Goal: Transaction & Acquisition: Download file/media

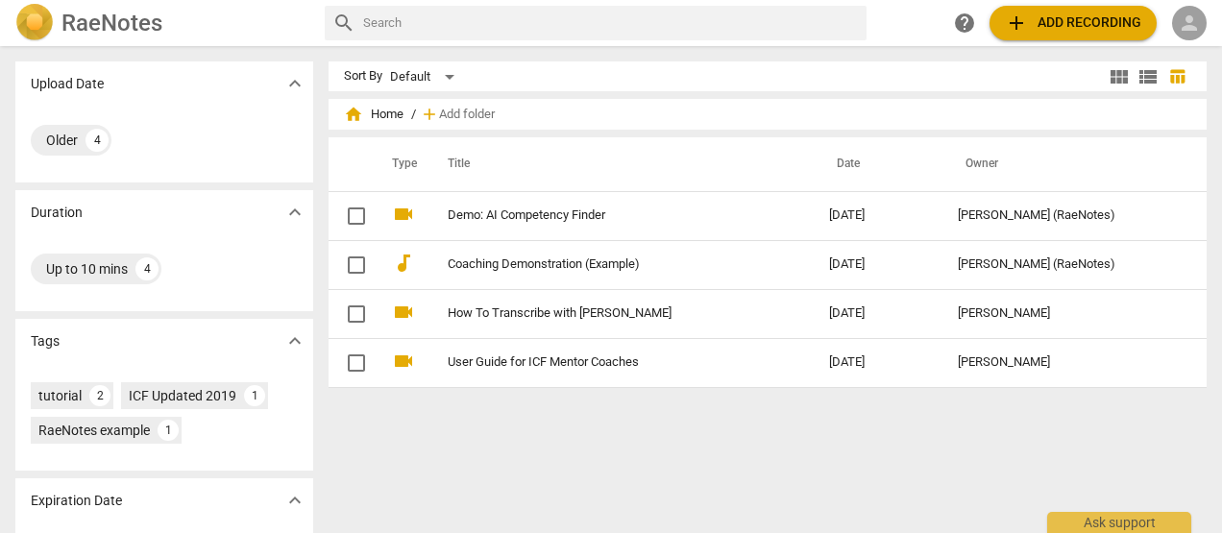
click at [1188, 21] on span "person" at bounding box center [1189, 23] width 23 height 23
click at [1177, 42] on li "Login" at bounding box center [1173, 46] width 69 height 46
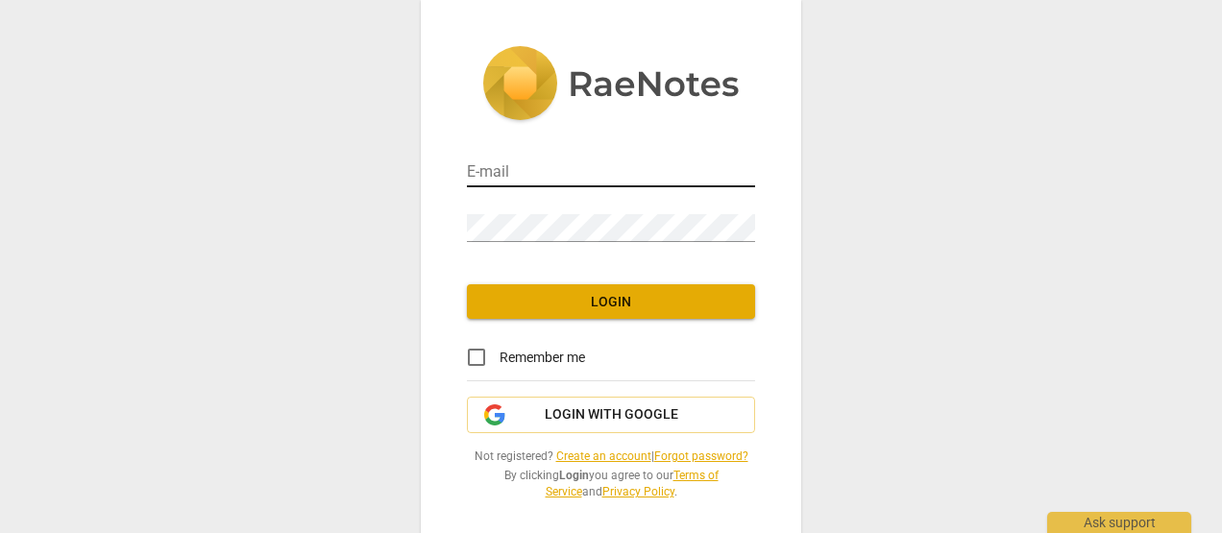
click at [588, 171] on input "email" at bounding box center [611, 174] width 288 height 28
type input "george.t.christensen@gmail.com"
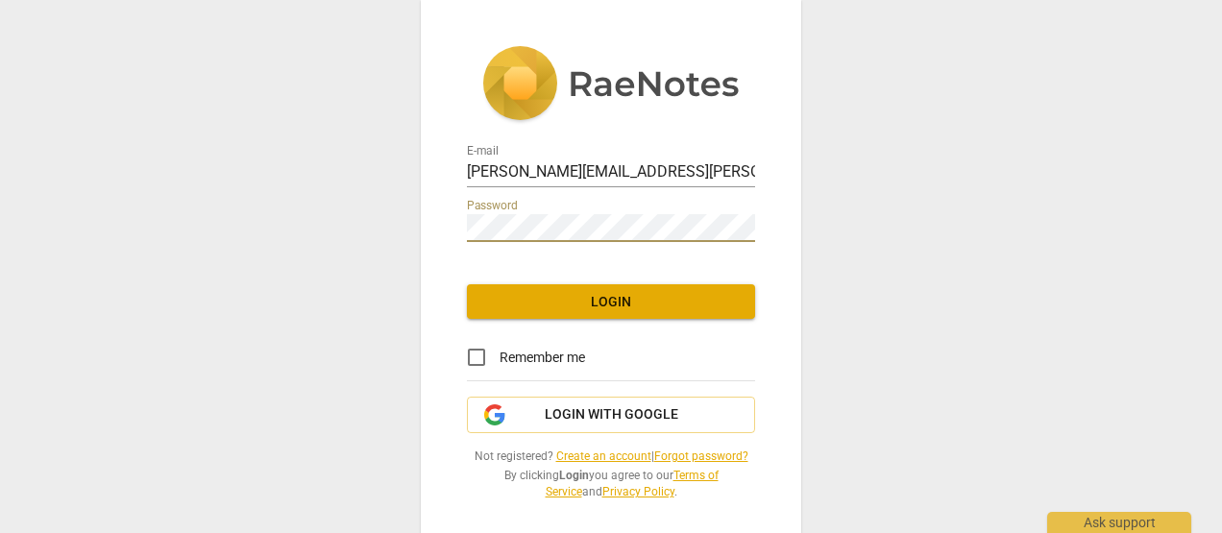
click at [478, 357] on input "Remember me" at bounding box center [477, 357] width 46 height 46
checkbox input "true"
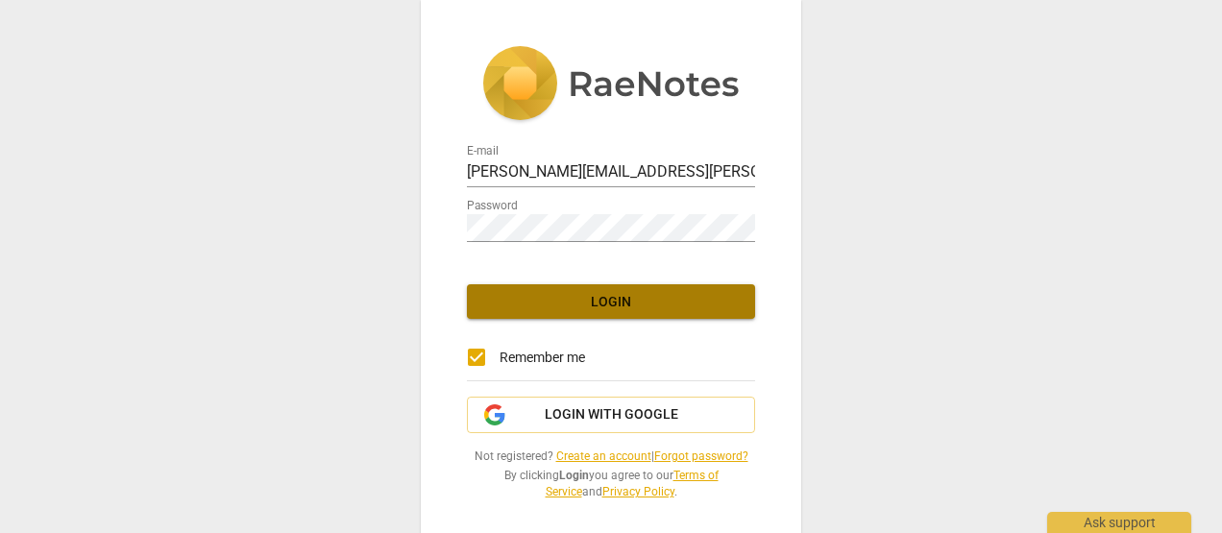
click at [540, 310] on span "Login" at bounding box center [611, 302] width 258 height 19
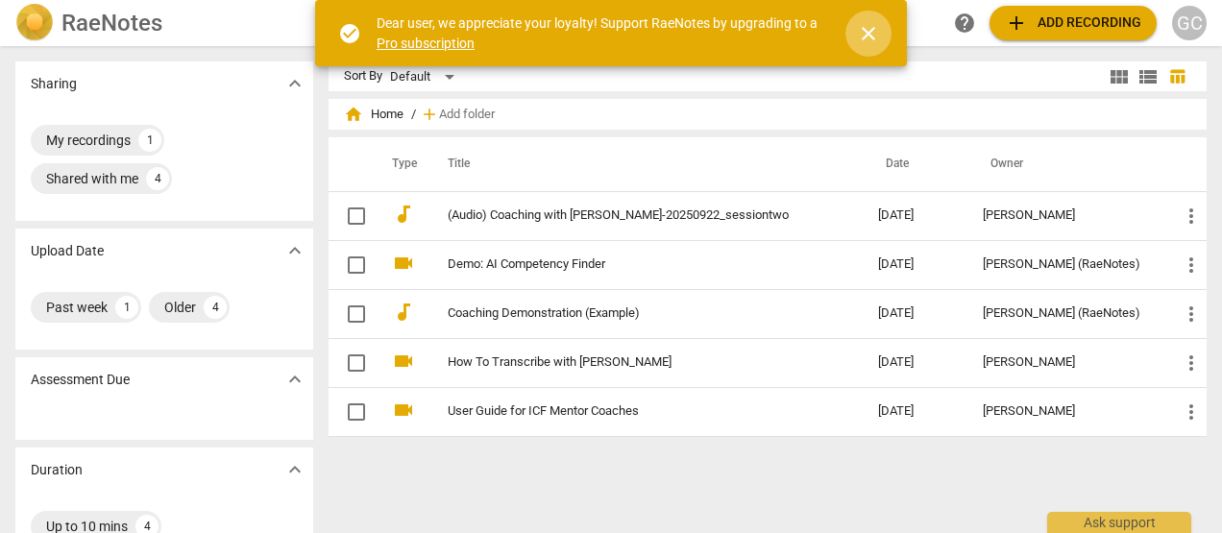
click at [865, 31] on span "close" at bounding box center [868, 33] width 23 height 23
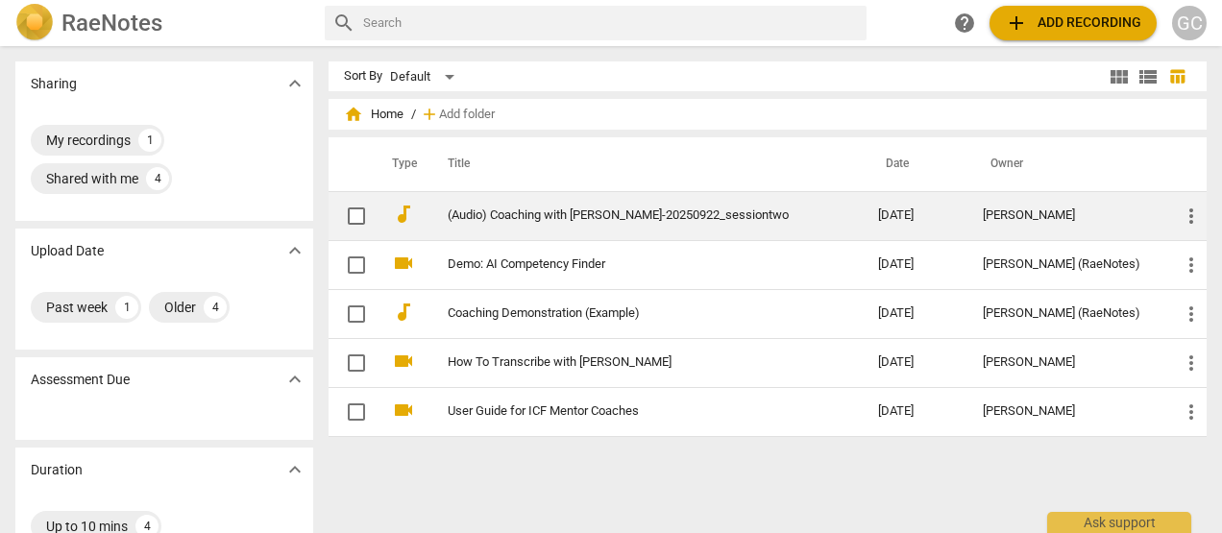
click at [506, 217] on link "(Audio) Coaching with [PERSON_NAME]-20250922_sessiontwo" at bounding box center [628, 216] width 361 height 14
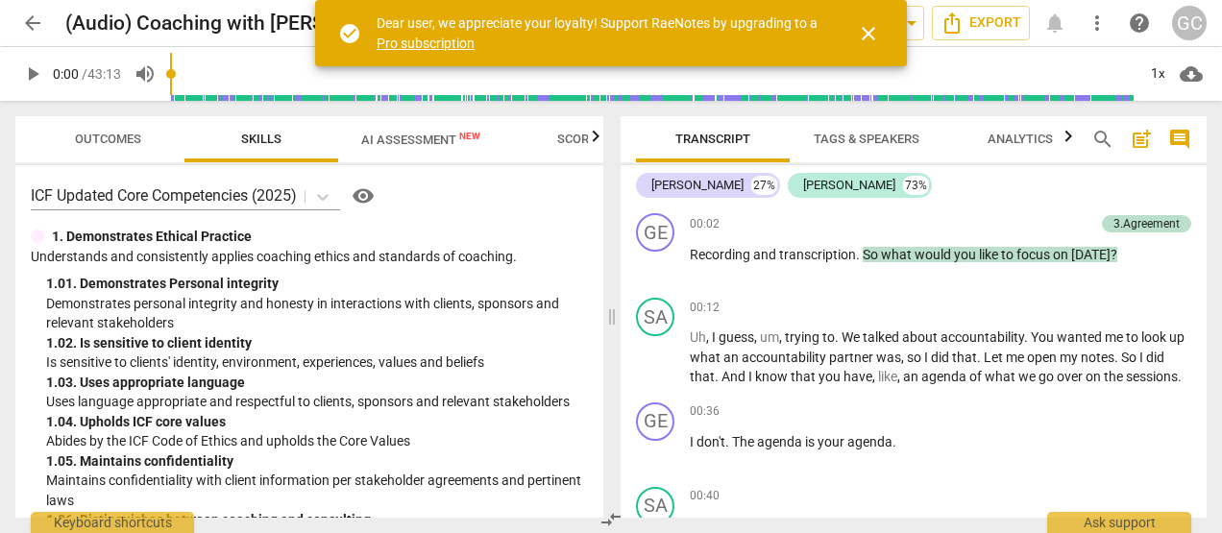
click at [388, 142] on span "AI Assessment New" at bounding box center [420, 140] width 119 height 14
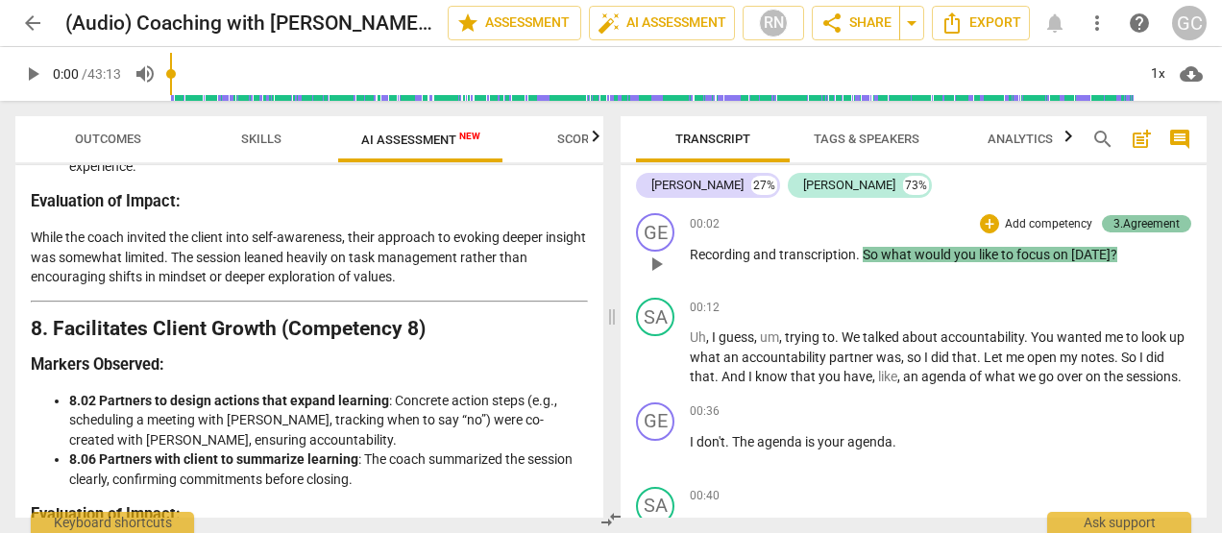
click at [1141, 224] on div "3.Agreement" at bounding box center [1147, 223] width 66 height 17
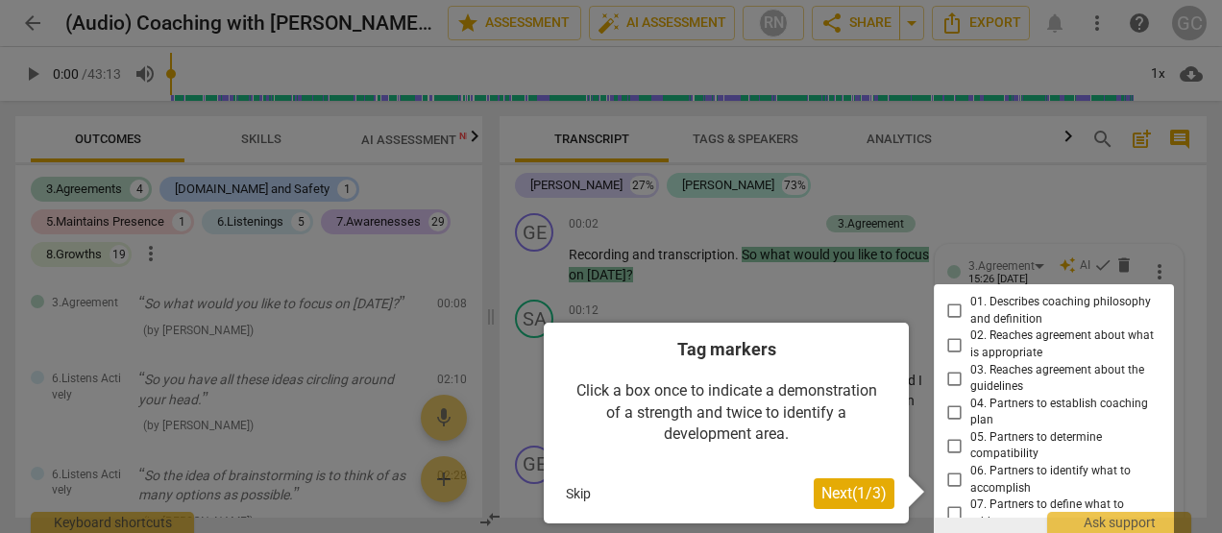
click at [1178, 202] on div at bounding box center [611, 266] width 1222 height 533
click at [824, 494] on span "Next ( 1 / 3 )" at bounding box center [854, 493] width 65 height 18
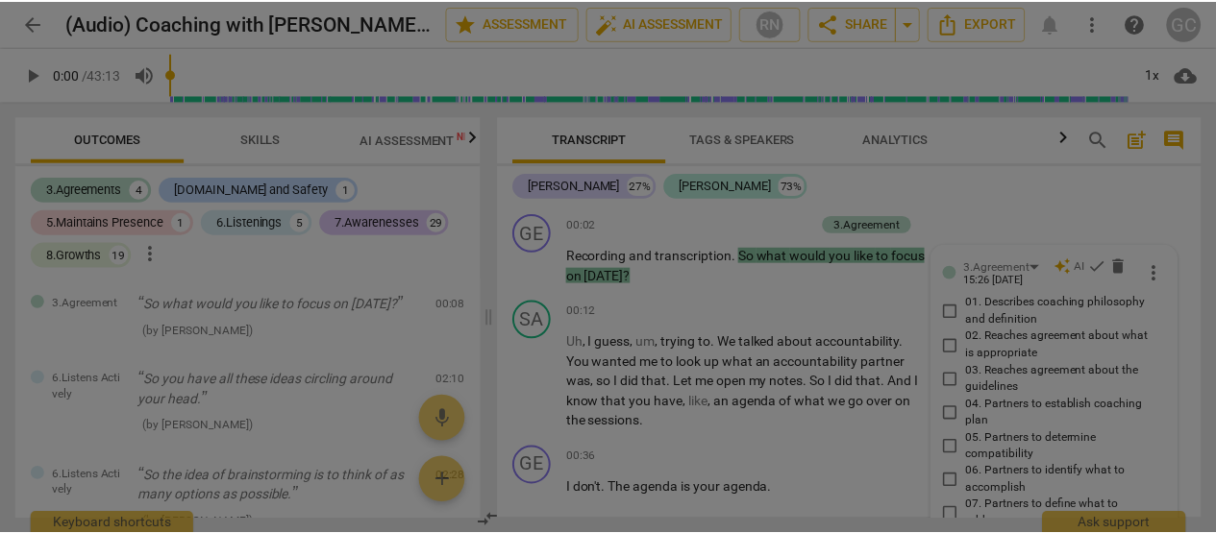
scroll to position [211, 0]
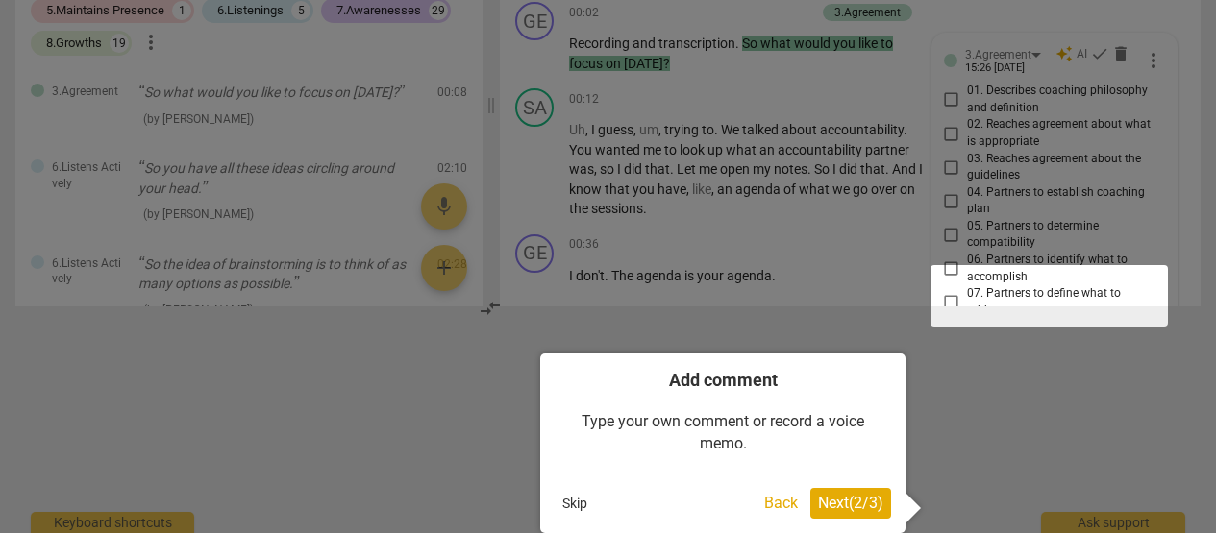
click at [566, 499] on button "Skip" at bounding box center [574, 503] width 40 height 29
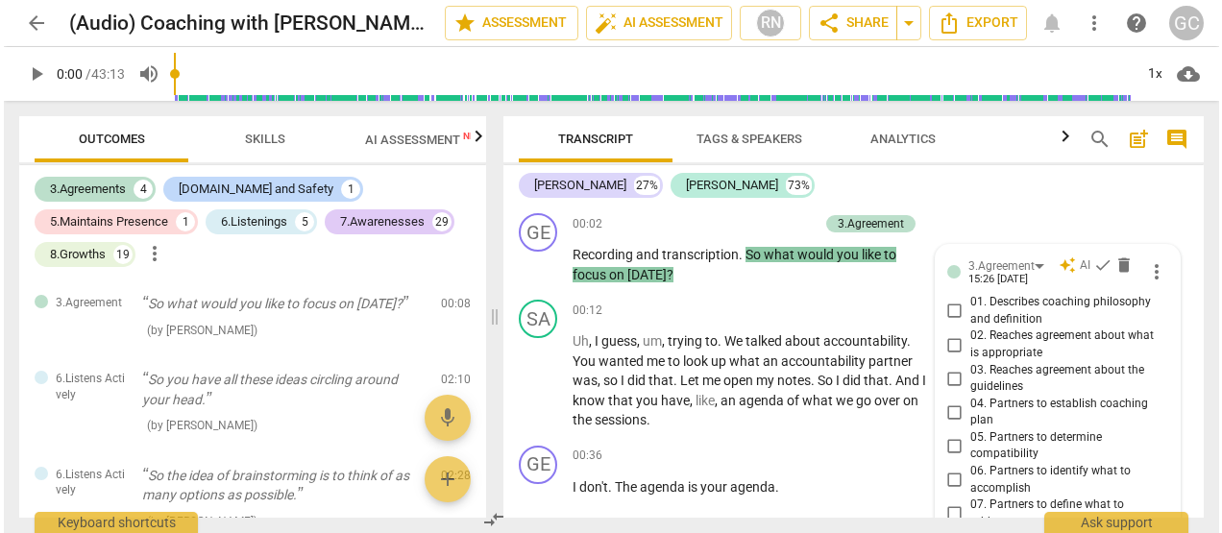
scroll to position [0, 0]
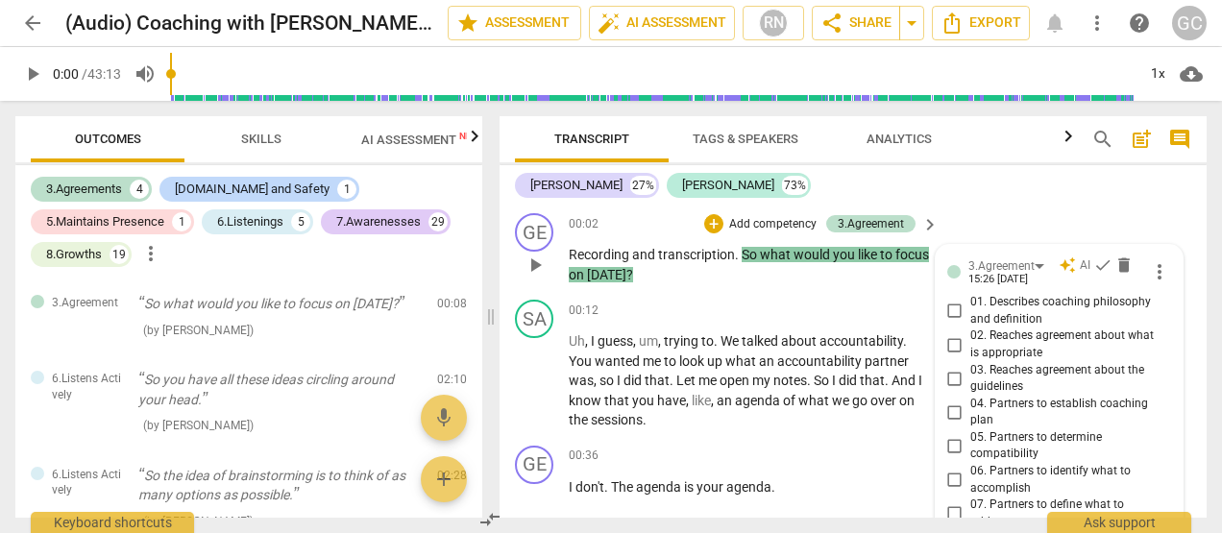
click at [929, 222] on span "keyboard_arrow_right" at bounding box center [930, 224] width 23 height 23
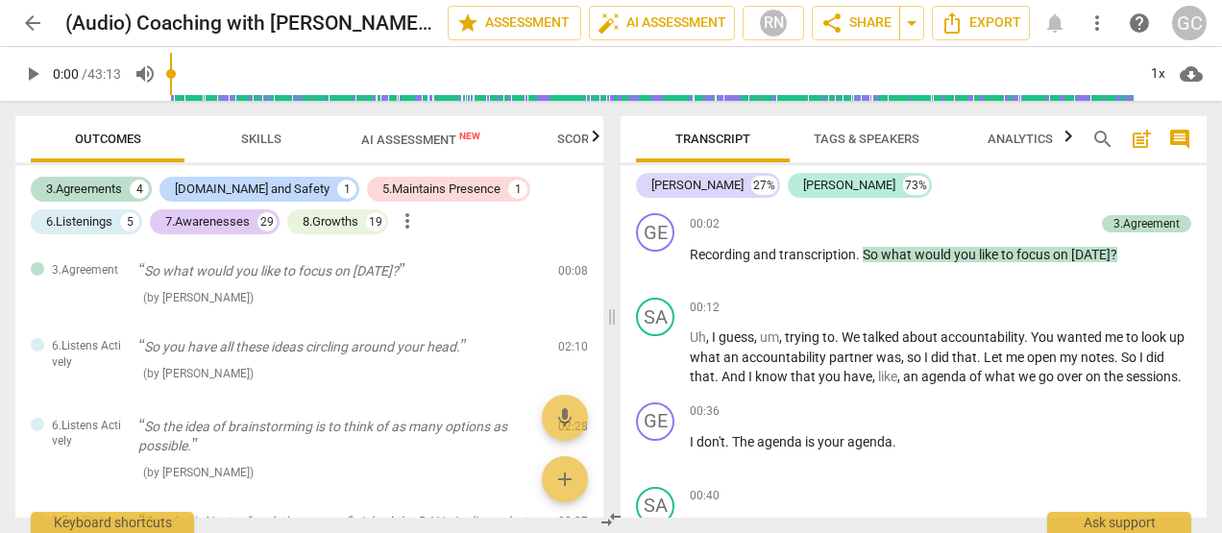
click at [574, 139] on span "Scores" at bounding box center [580, 139] width 46 height 14
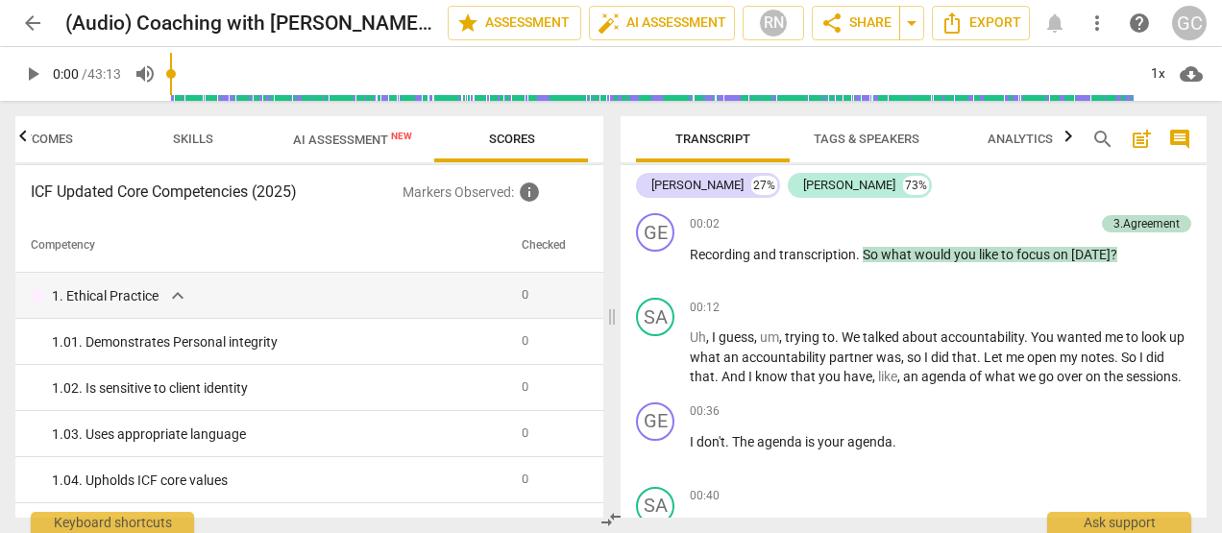
click at [361, 137] on span "AI Assessment New" at bounding box center [352, 140] width 119 height 14
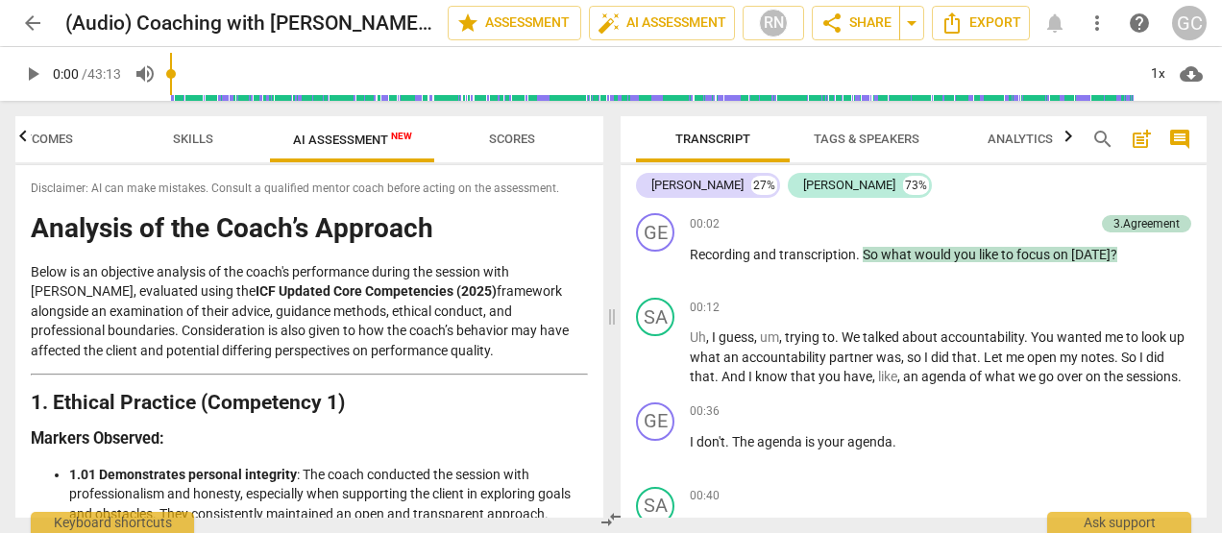
click at [206, 134] on span "Skills" at bounding box center [193, 139] width 40 height 14
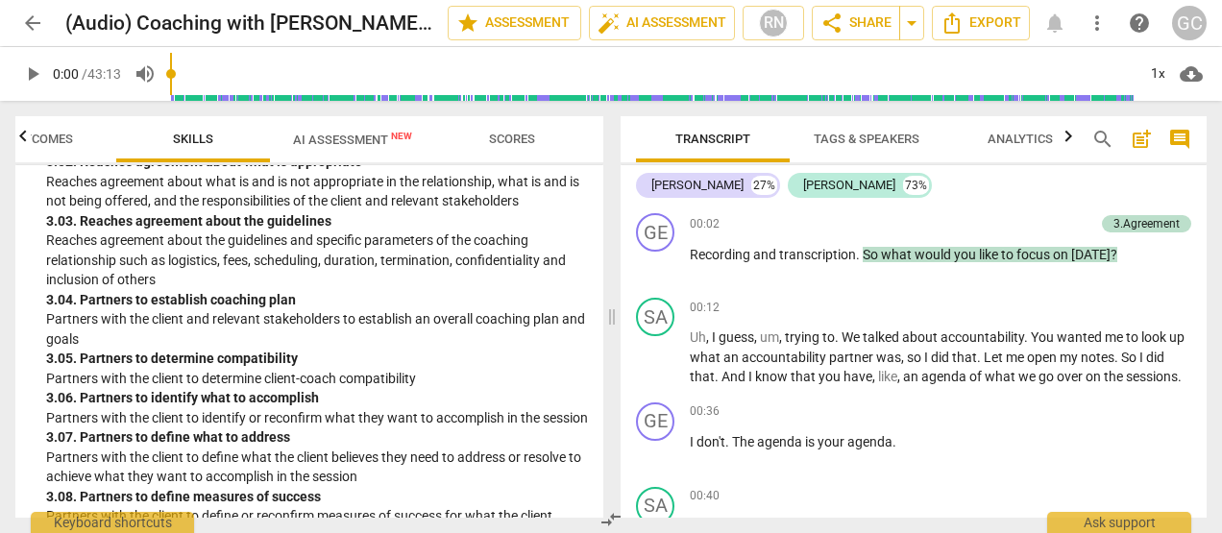
scroll to position [1345, 0]
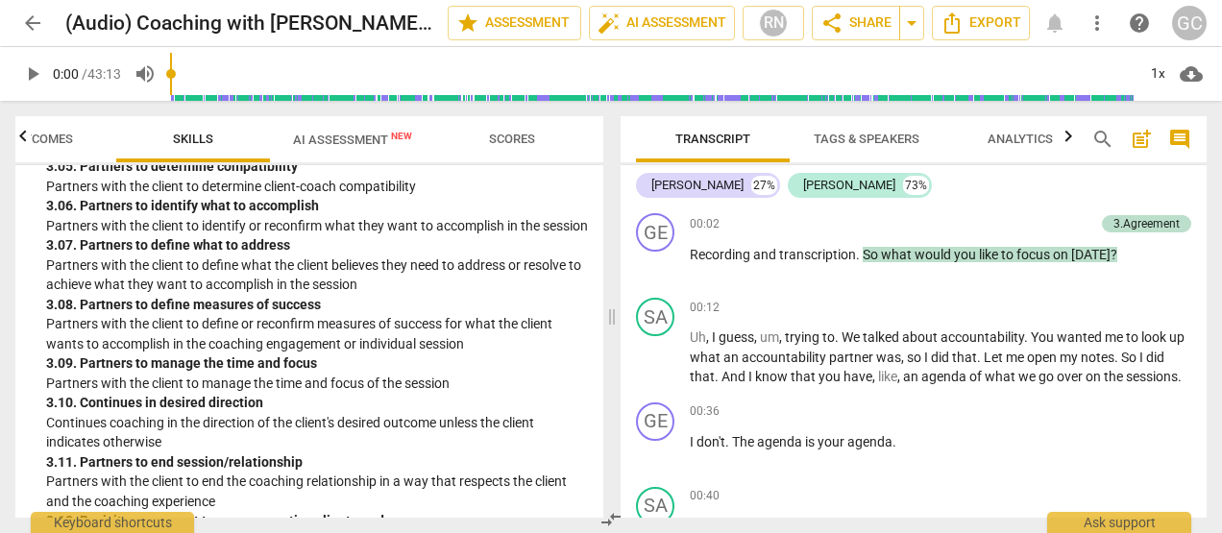
drag, startPoint x: 81, startPoint y: 203, endPoint x: 324, endPoint y: 210, distance: 243.3
click at [324, 210] on div "3. 06. Partners to identify what to accomplish" at bounding box center [317, 206] width 542 height 20
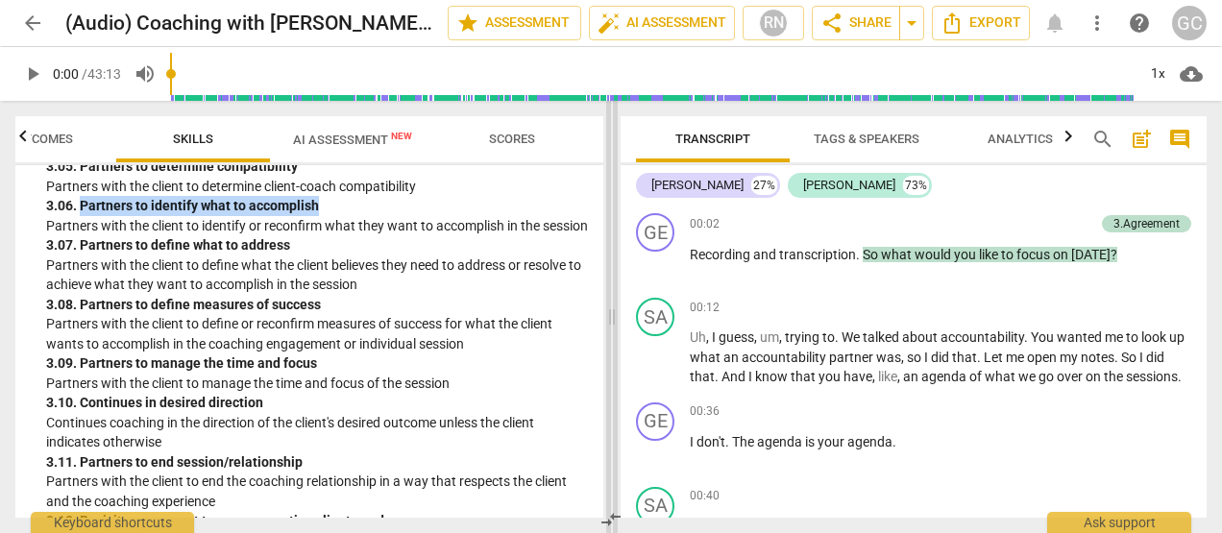
scroll to position [673, 0]
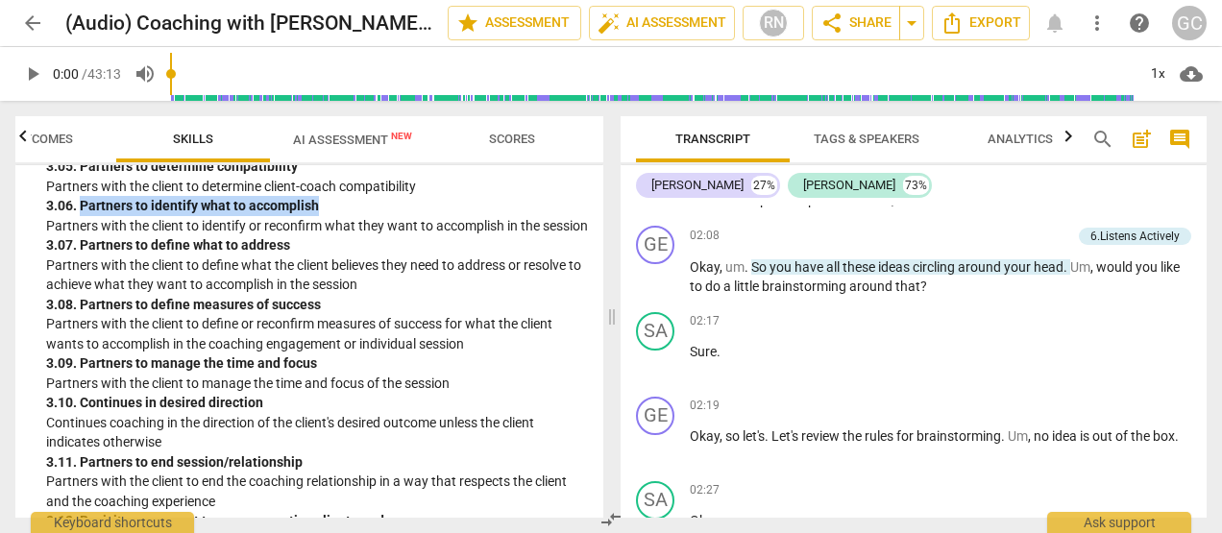
click at [1061, 200] on div "George 27% Sam 73%" at bounding box center [913, 185] width 555 height 33
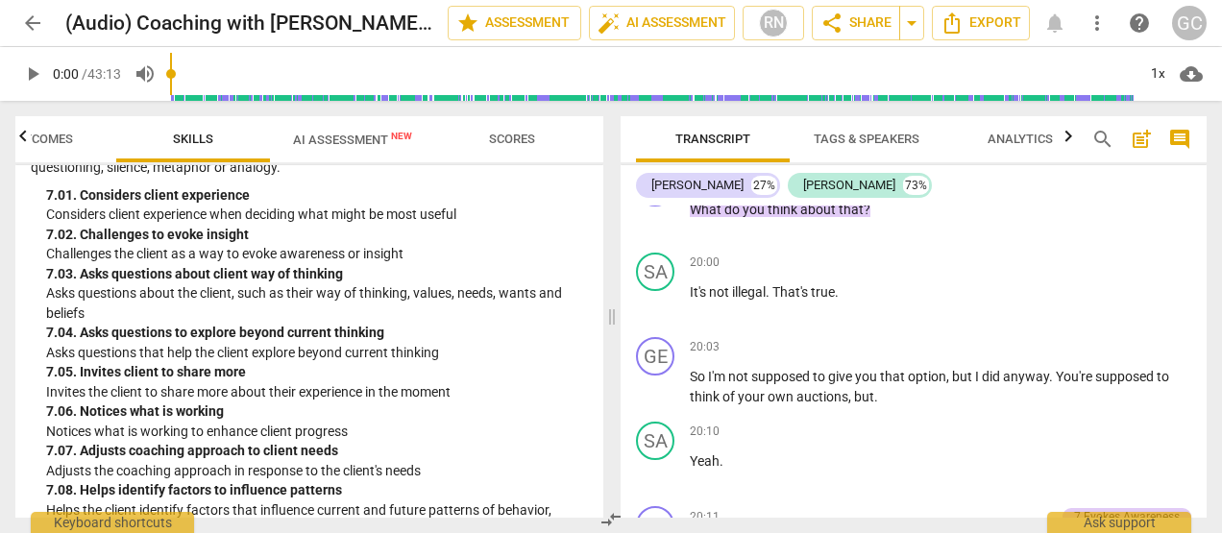
scroll to position [8745, 0]
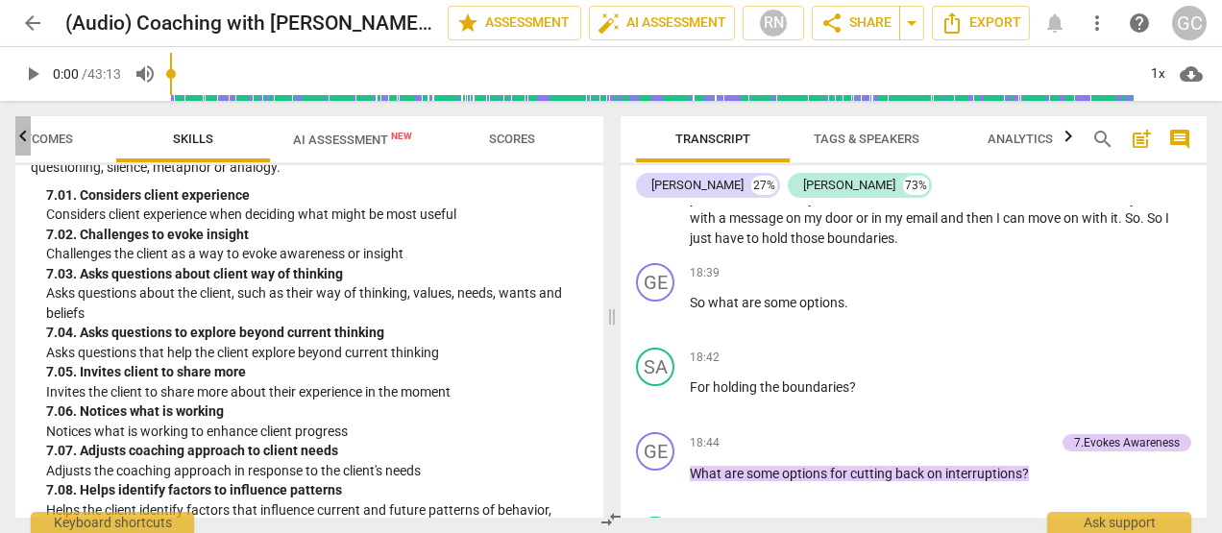
click at [20, 140] on icon "button" at bounding box center [23, 136] width 23 height 23
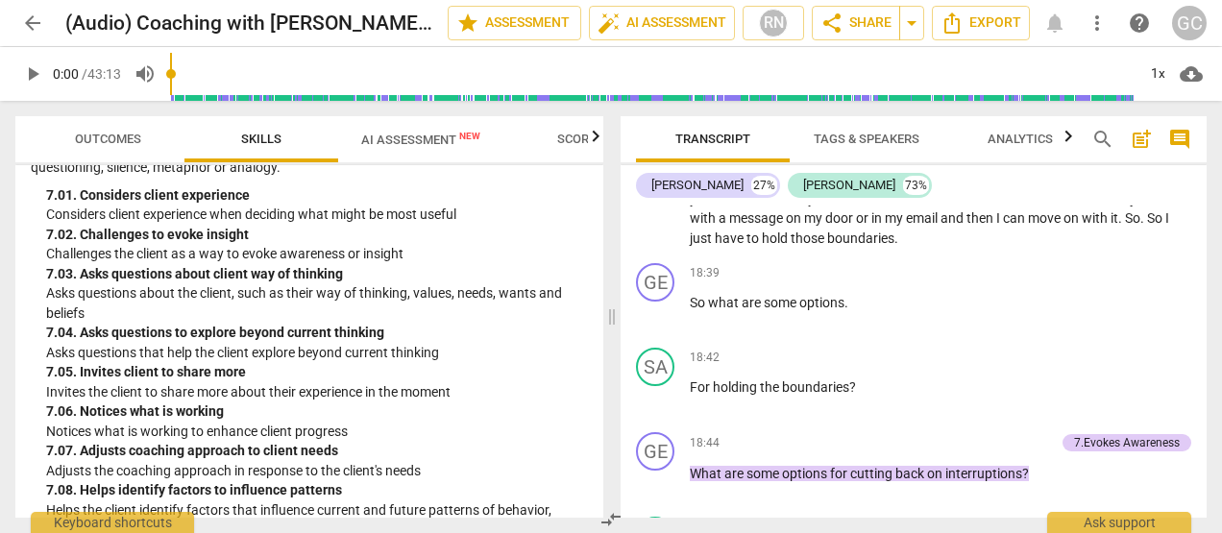
click at [91, 133] on span "Outcomes" at bounding box center [108, 139] width 66 height 14
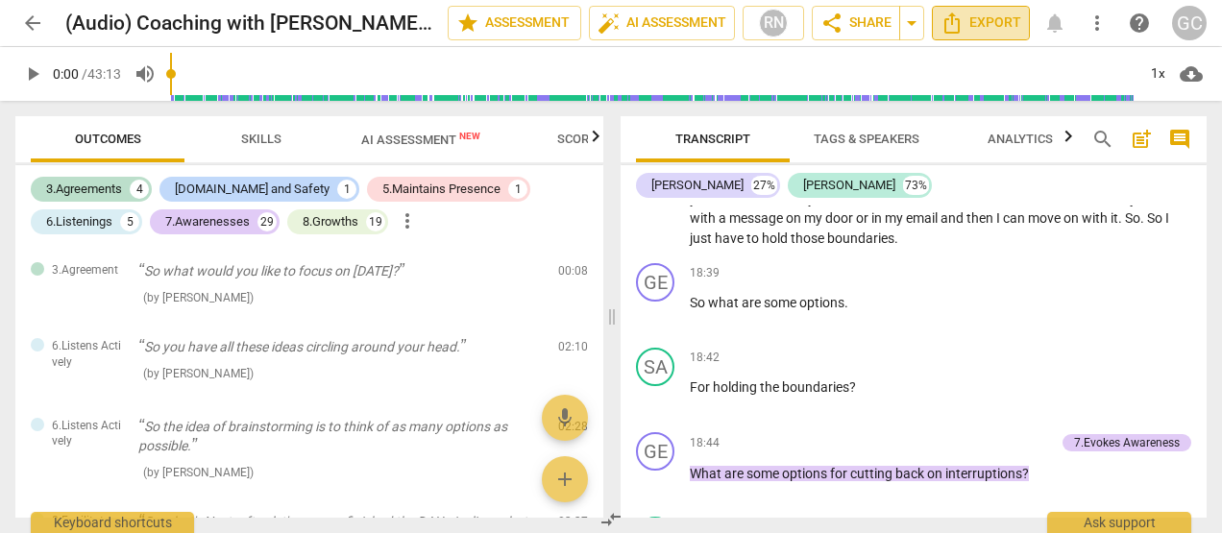
click at [993, 29] on span "Export" at bounding box center [981, 23] width 81 height 23
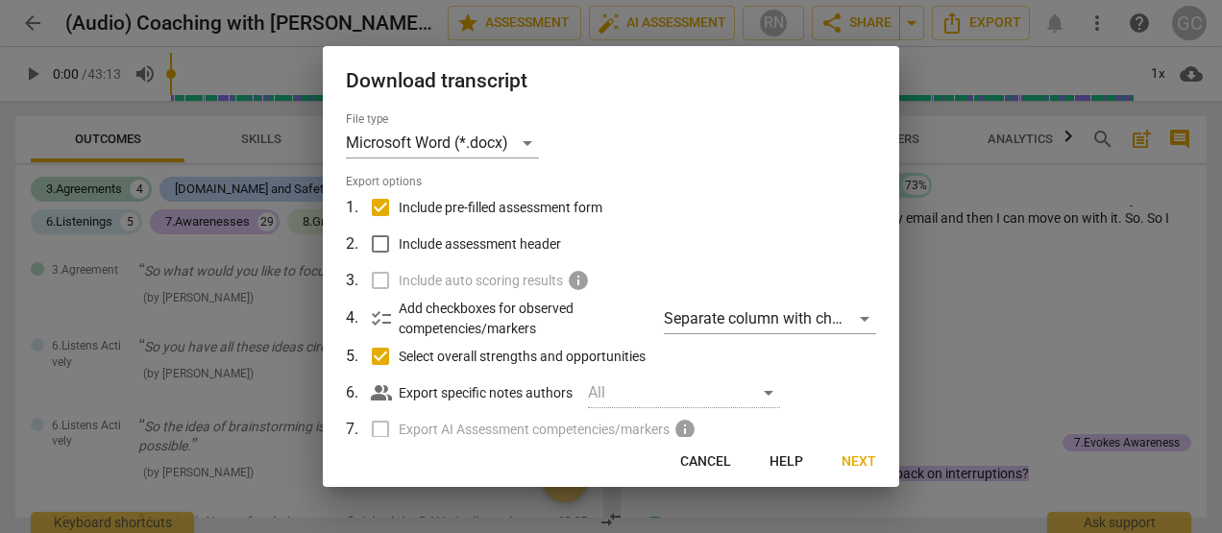
scroll to position [96, 0]
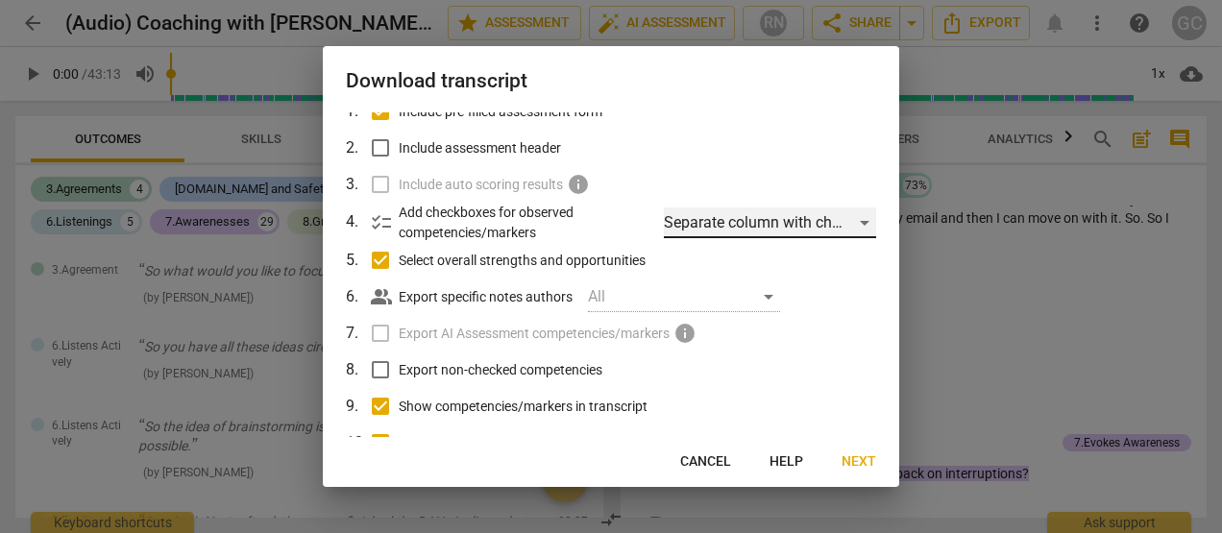
click at [857, 223] on div "Separate column with check marks" at bounding box center [770, 223] width 212 height 31
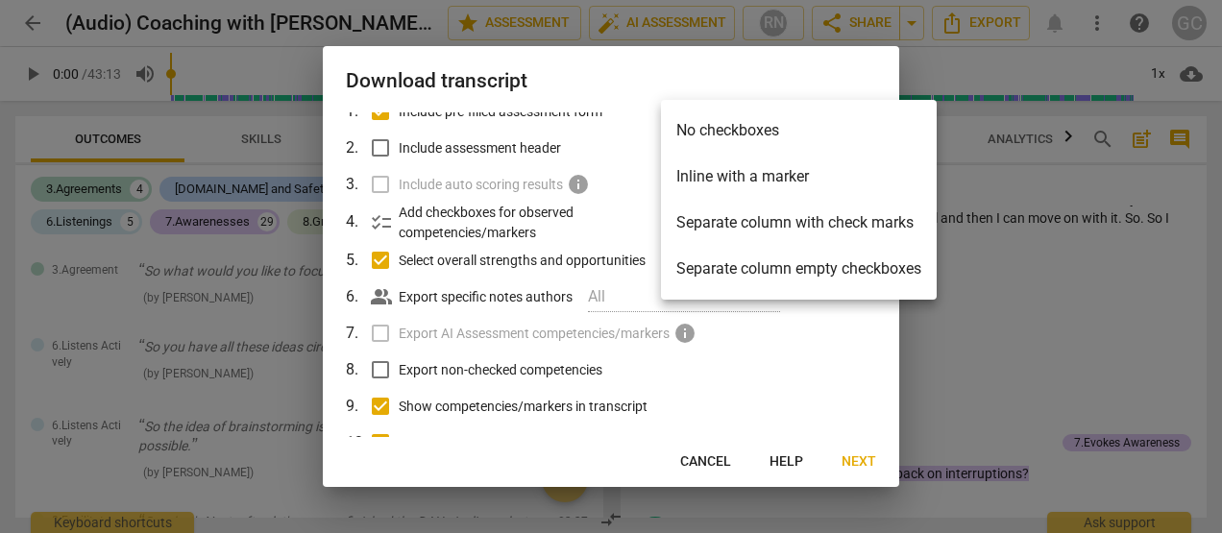
click at [709, 221] on li "Separate column with check marks" at bounding box center [799, 223] width 276 height 46
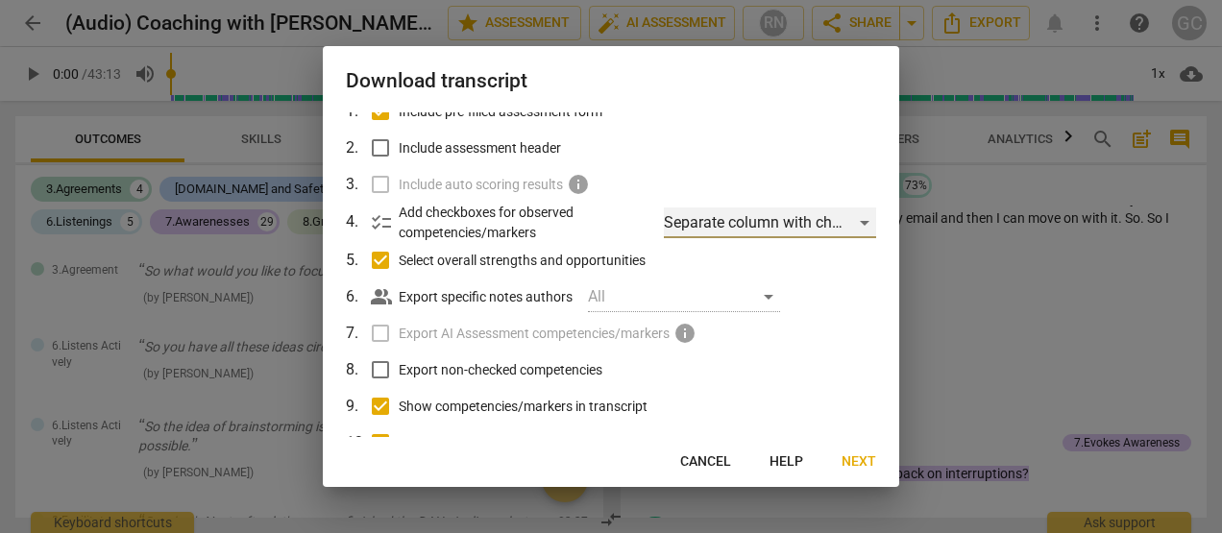
scroll to position [192, 0]
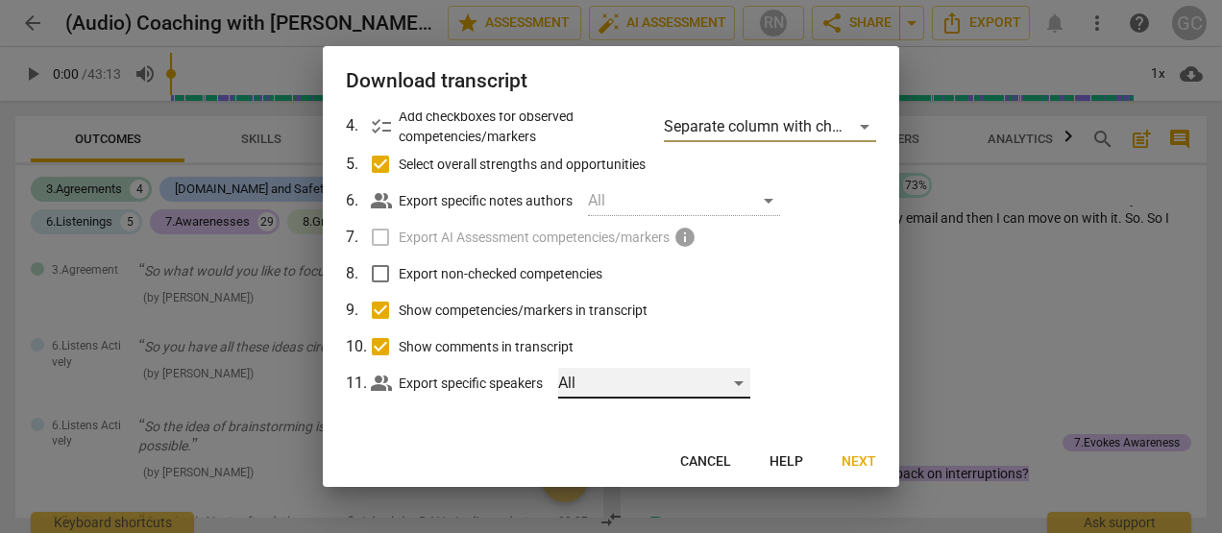
click at [740, 388] on div "All" at bounding box center [654, 383] width 192 height 31
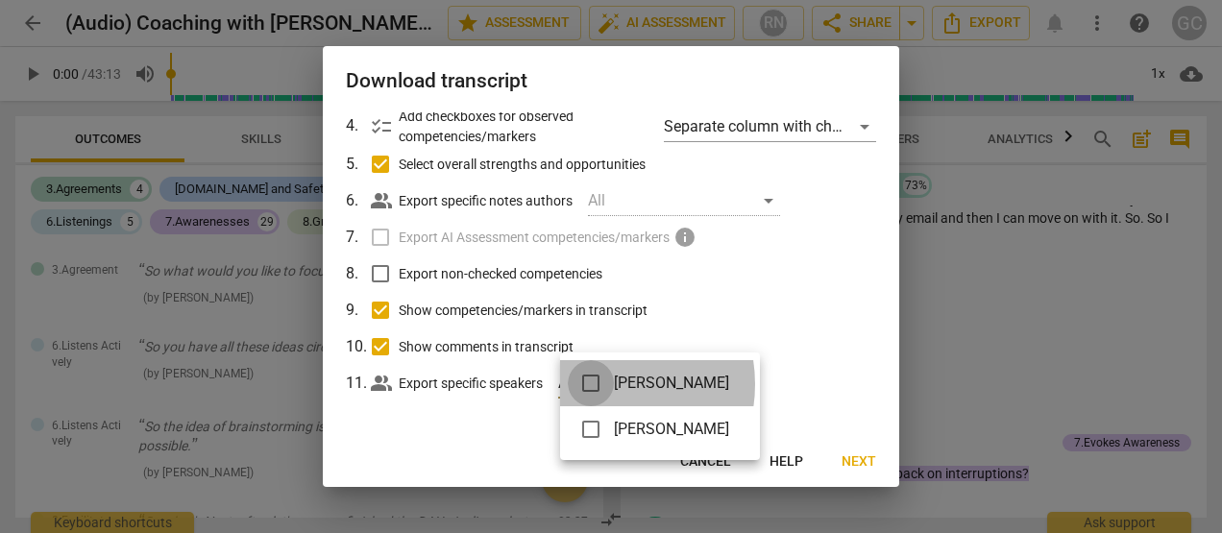
click at [596, 384] on input "checkbox" at bounding box center [591, 383] width 46 height 46
checkbox input "true"
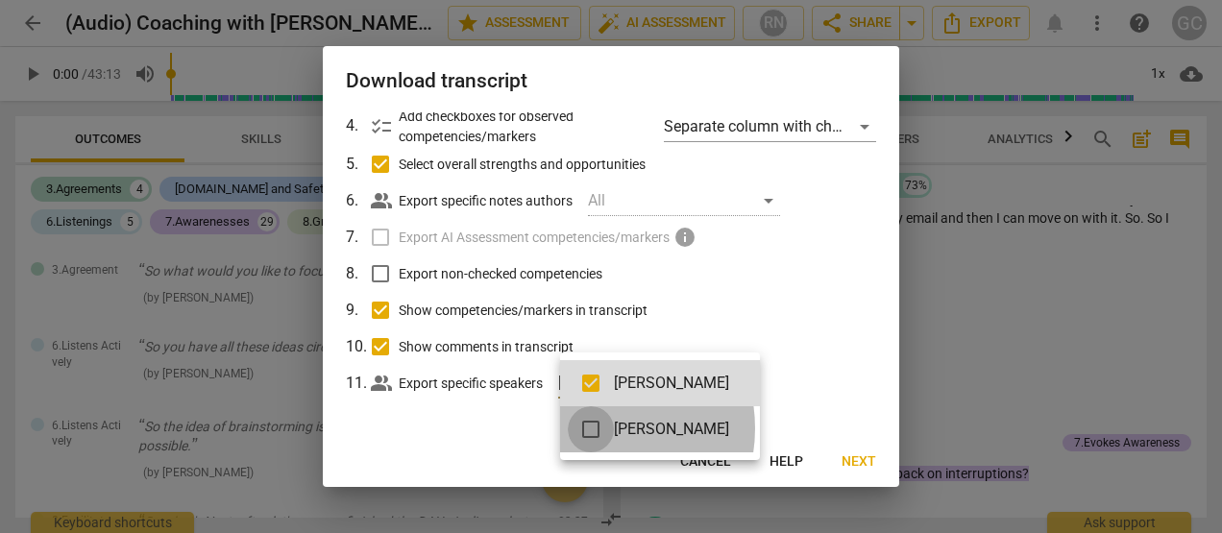
click at [591, 429] on input "checkbox" at bounding box center [591, 430] width 46 height 46
checkbox input "true"
click at [817, 390] on div at bounding box center [611, 266] width 1222 height 533
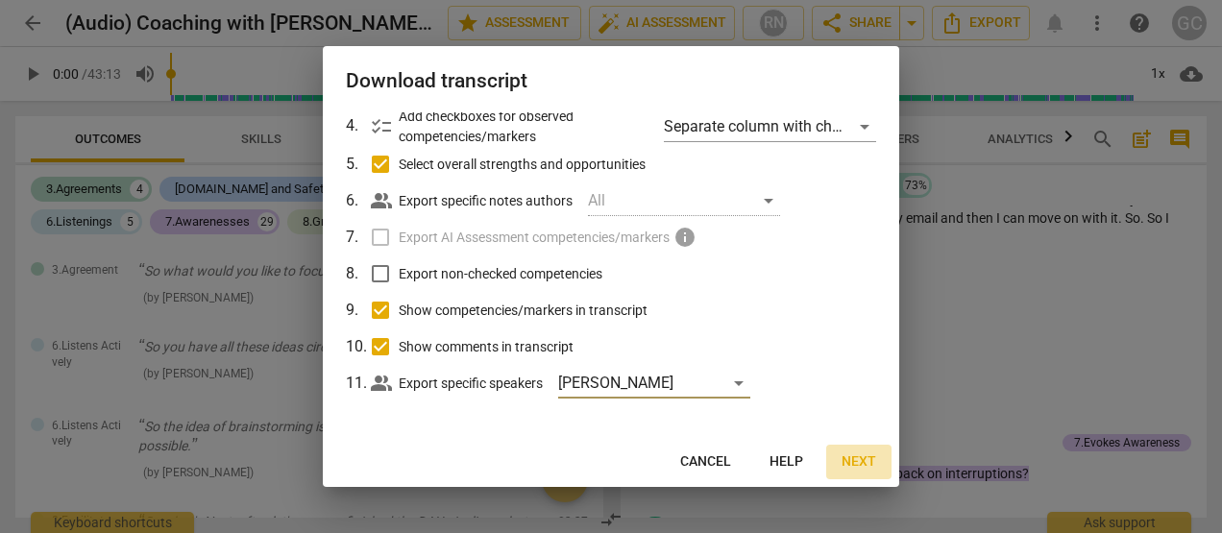
click at [853, 460] on span "Next" at bounding box center [859, 462] width 35 height 19
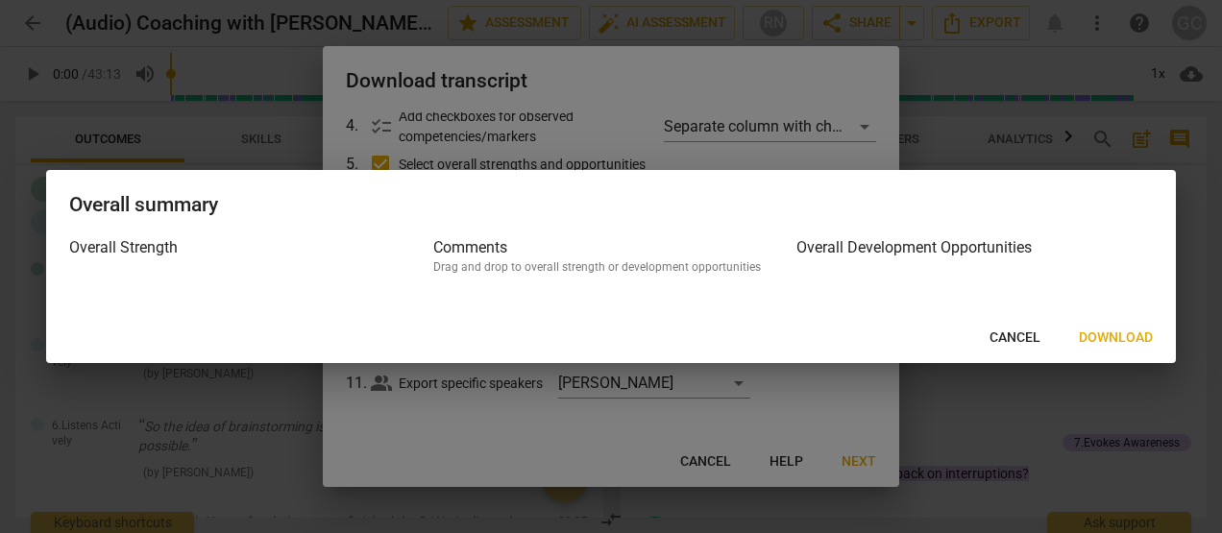
click at [1093, 337] on span "Download" at bounding box center [1116, 338] width 74 height 19
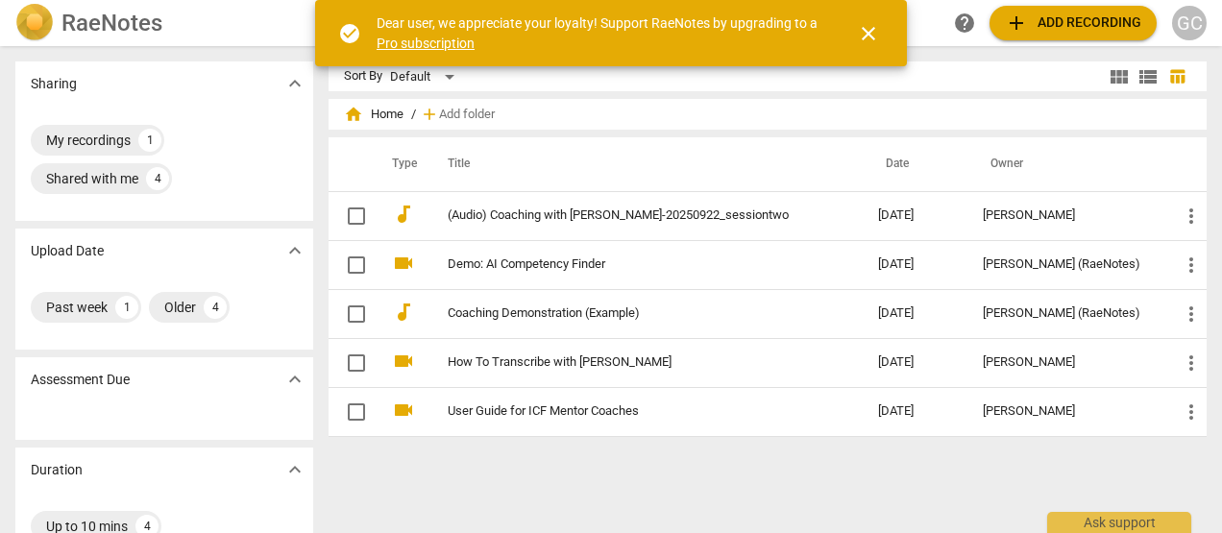
click at [877, 35] on span "close" at bounding box center [868, 33] width 23 height 23
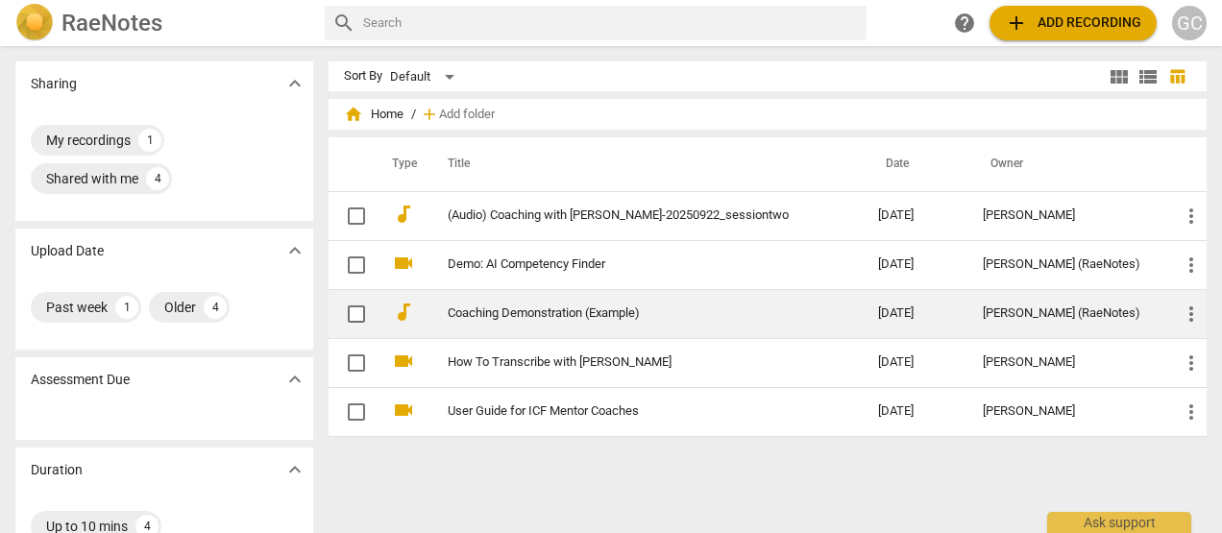
click at [503, 313] on link "Coaching Demonstration (Example)" at bounding box center [628, 314] width 361 height 14
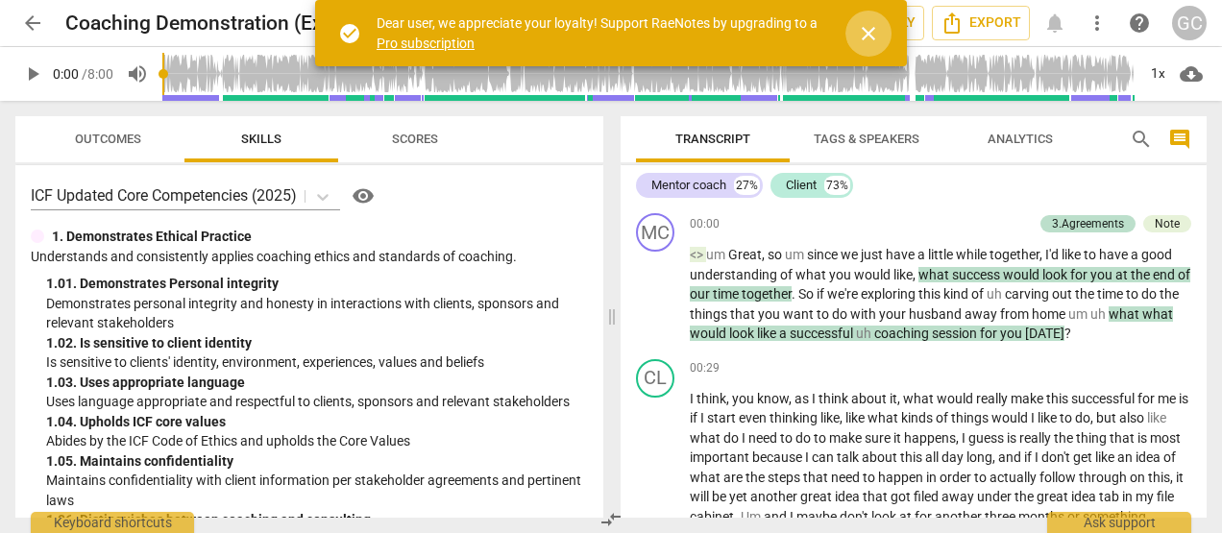
click at [863, 32] on span "close" at bounding box center [868, 33] width 23 height 23
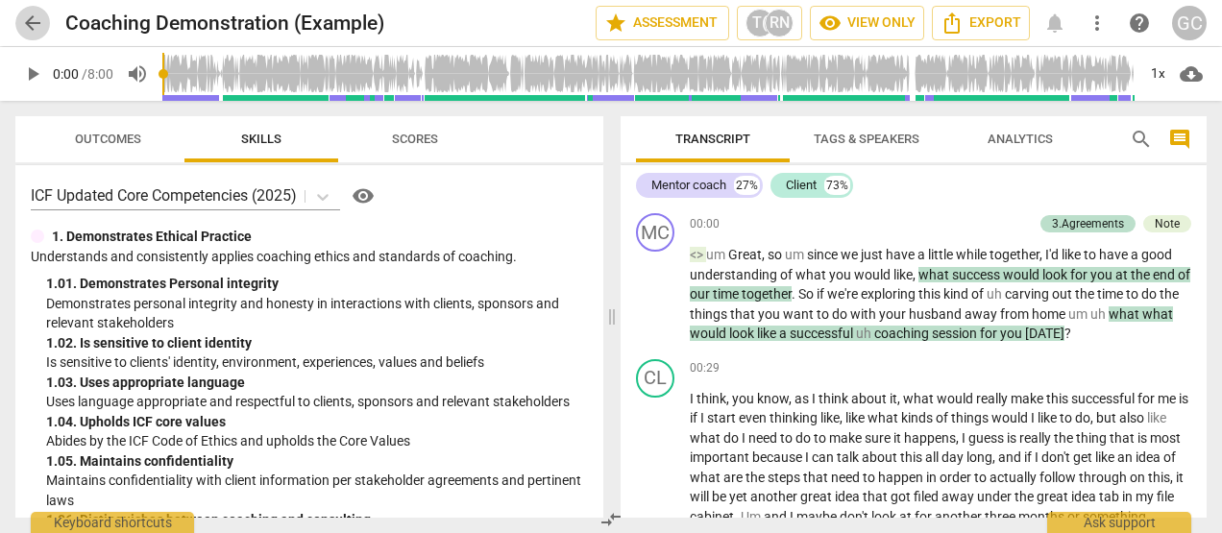
click at [29, 25] on span "arrow_back" at bounding box center [32, 23] width 23 height 23
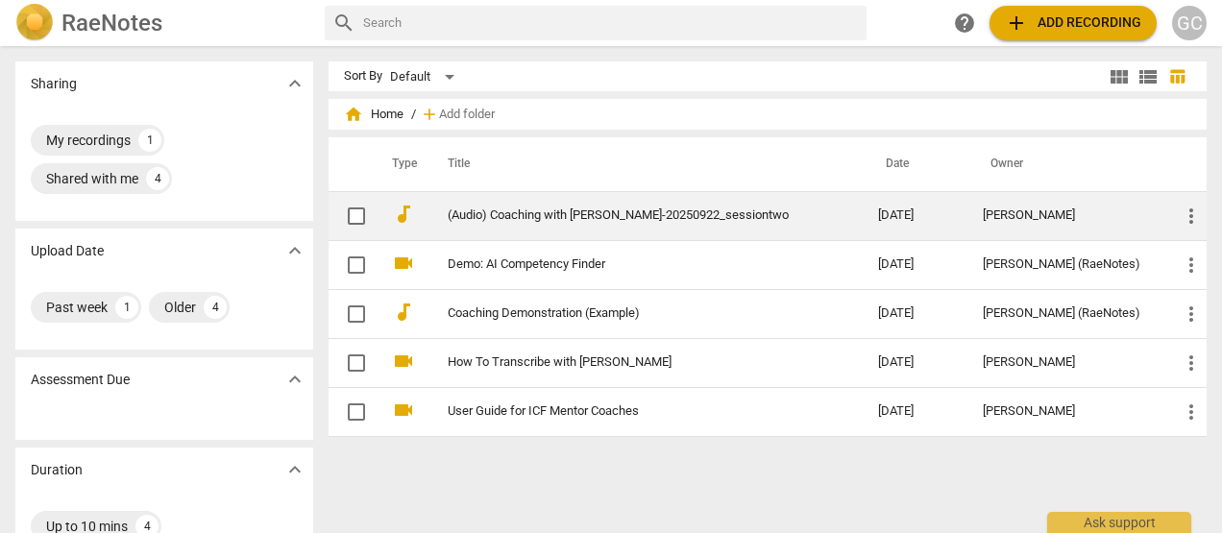
click at [475, 223] on td "(Audio) Coaching with [PERSON_NAME]-20250922_sessiontwo" at bounding box center [644, 215] width 438 height 49
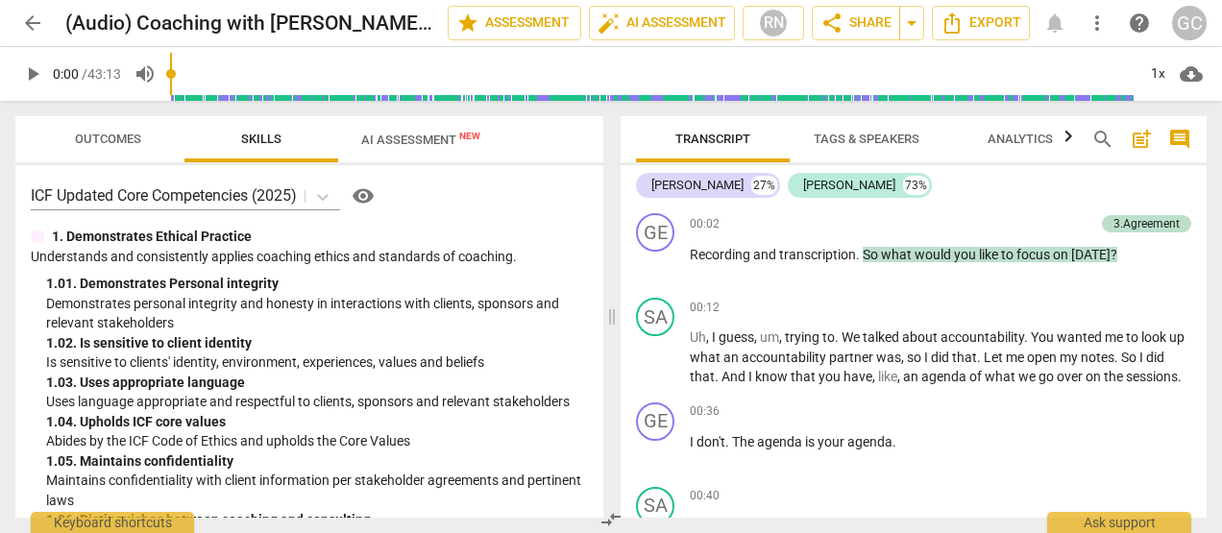
click at [1026, 134] on span "Analytics" at bounding box center [1020, 139] width 65 height 14
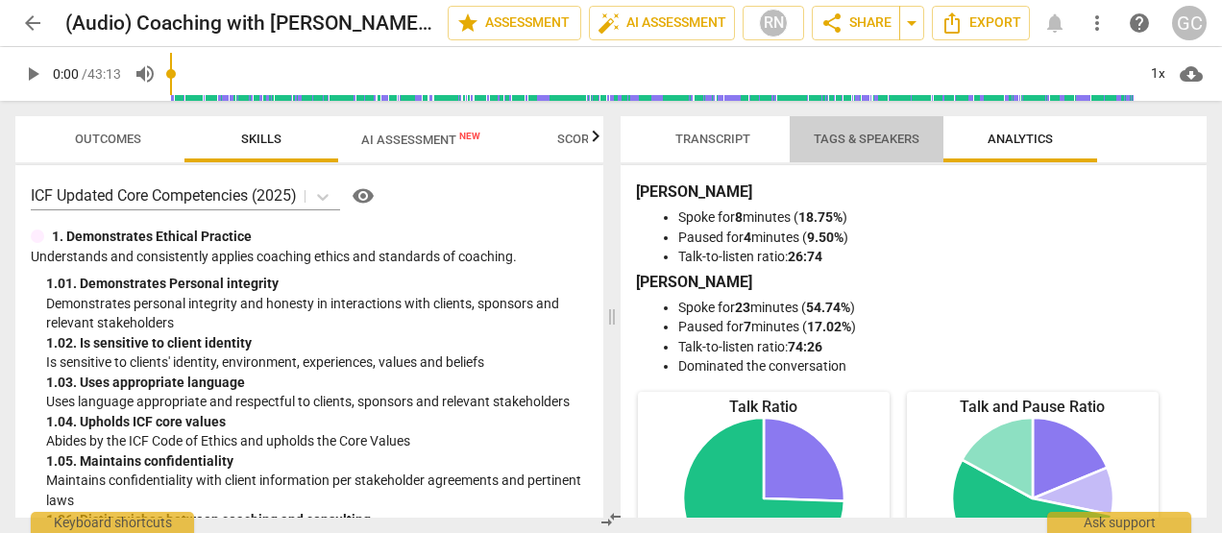
click at [915, 137] on span "Tags & Speakers" at bounding box center [867, 139] width 106 height 14
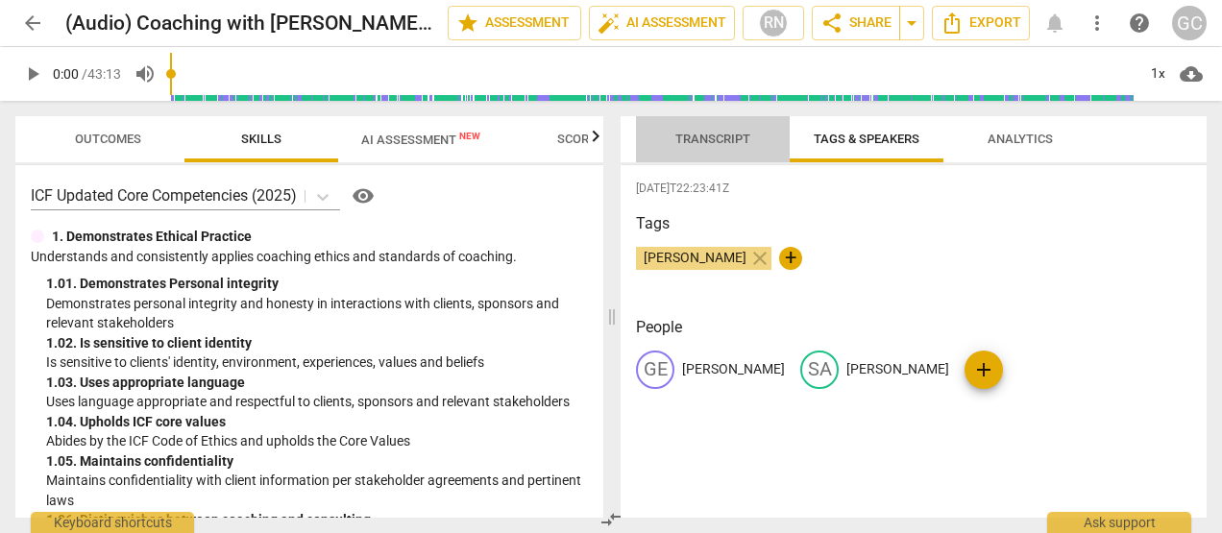
click at [710, 136] on span "Transcript" at bounding box center [713, 139] width 75 height 14
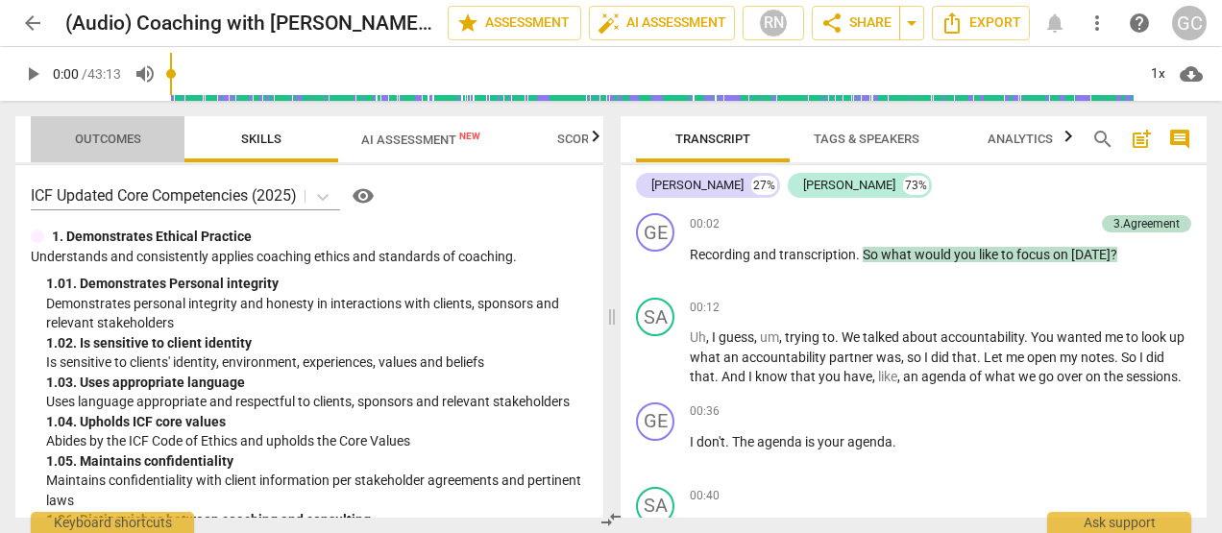
click at [120, 140] on span "Outcomes" at bounding box center [108, 139] width 66 height 14
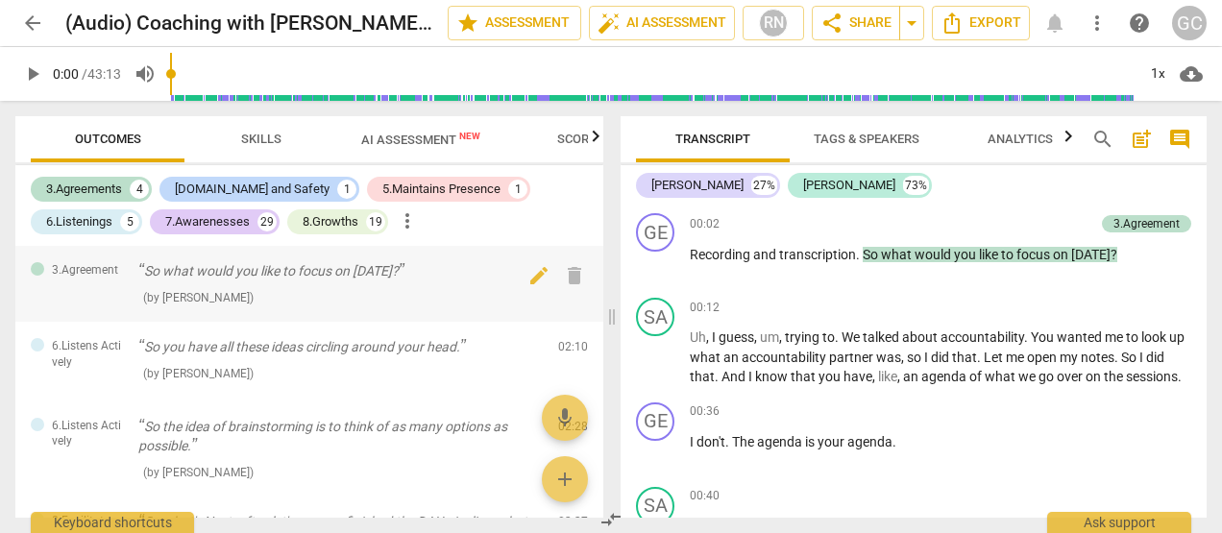
drag, startPoint x: 115, startPoint y: 133, endPoint x: 33, endPoint y: 309, distance: 195.2
click at [33, 309] on div "3.Agreement So what would you like to focus on today? ( by RaeNotes ) 00:08 edi…" at bounding box center [309, 284] width 588 height 76
click at [958, 25] on icon "Export" at bounding box center [952, 23] width 23 height 23
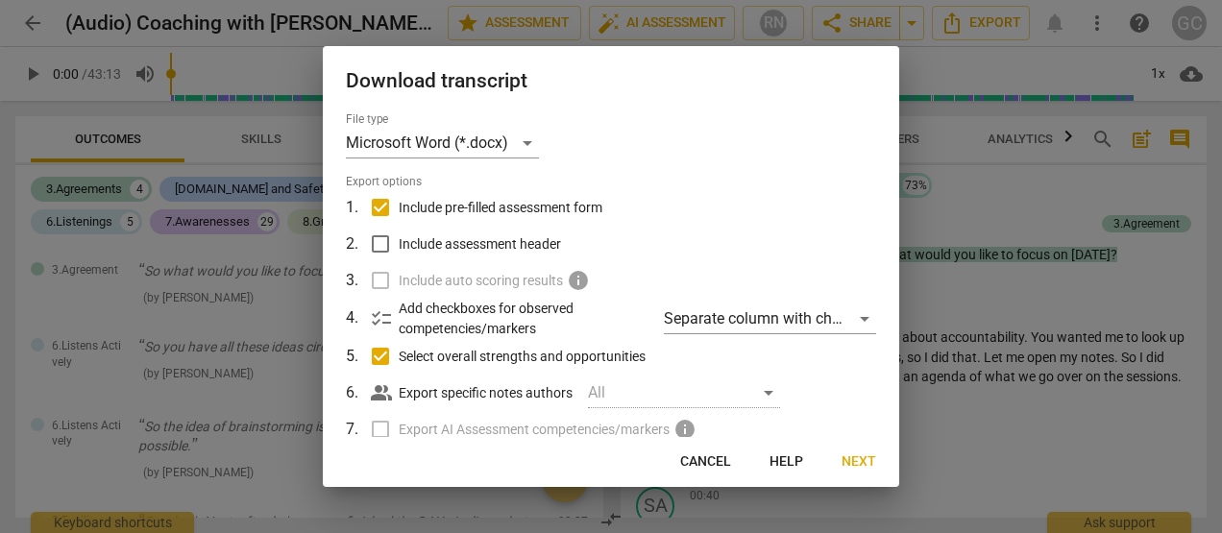
scroll to position [194, 0]
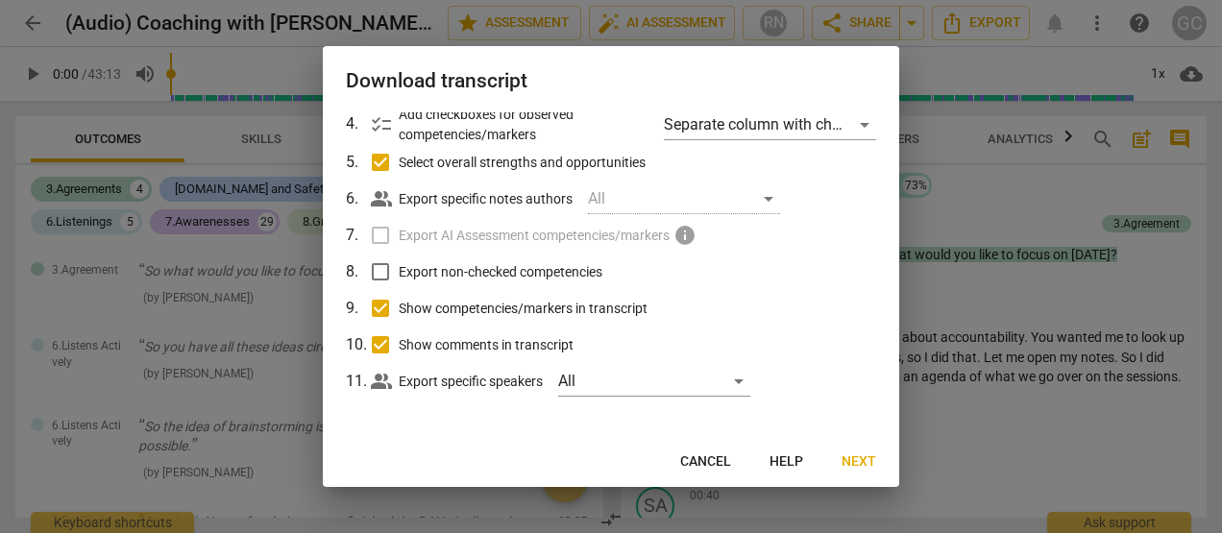
click at [383, 275] on input "Export non-checked competencies" at bounding box center [380, 272] width 37 height 37
checkbox input "true"
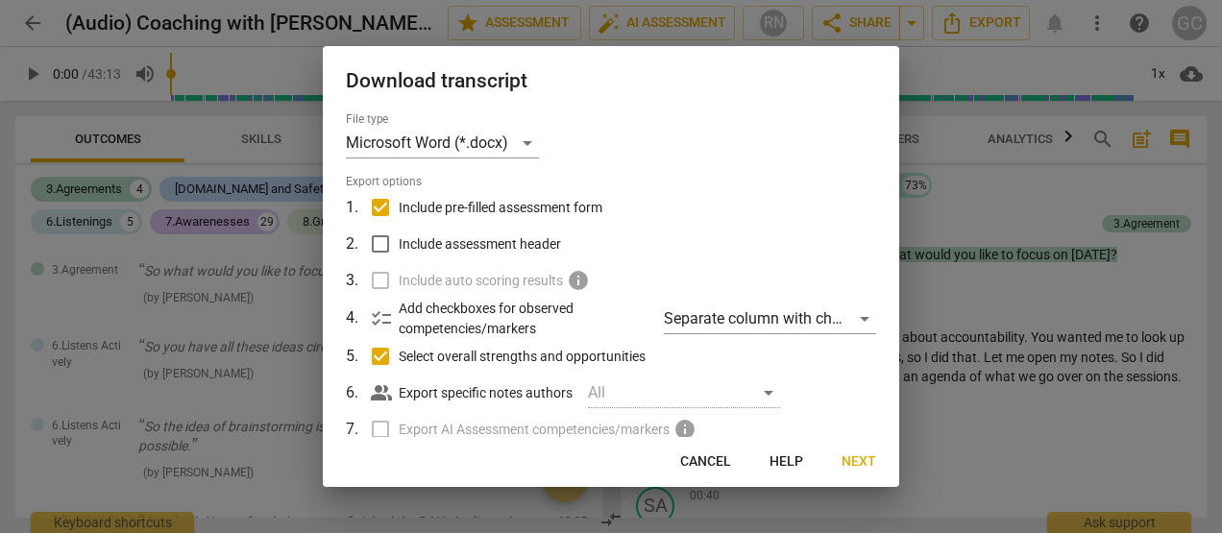
click at [859, 456] on span "Next" at bounding box center [859, 462] width 35 height 19
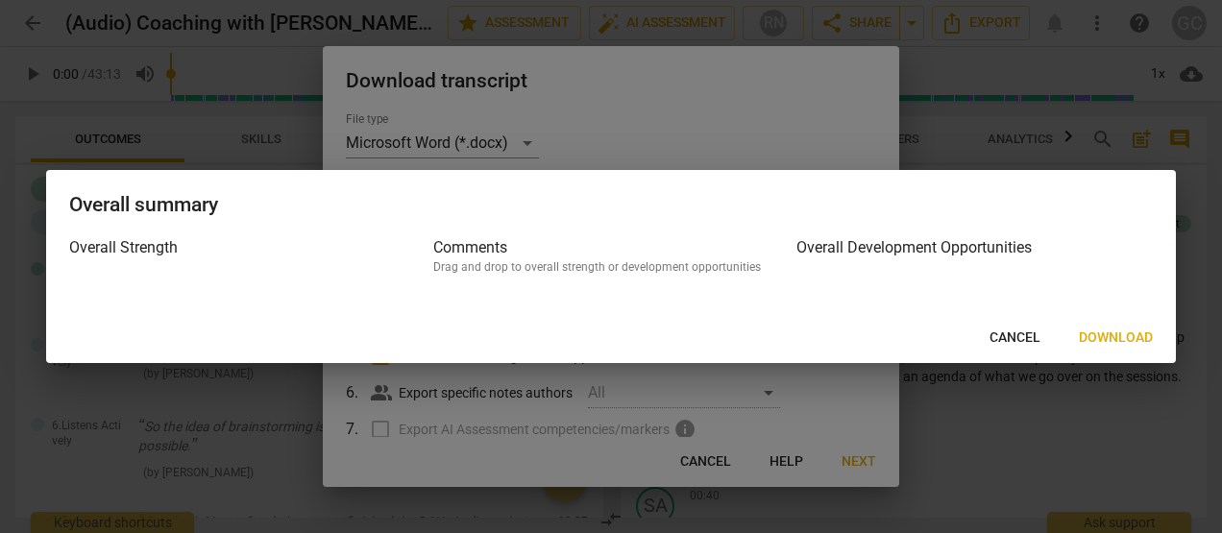
click at [1023, 334] on span "Cancel" at bounding box center [1015, 338] width 51 height 19
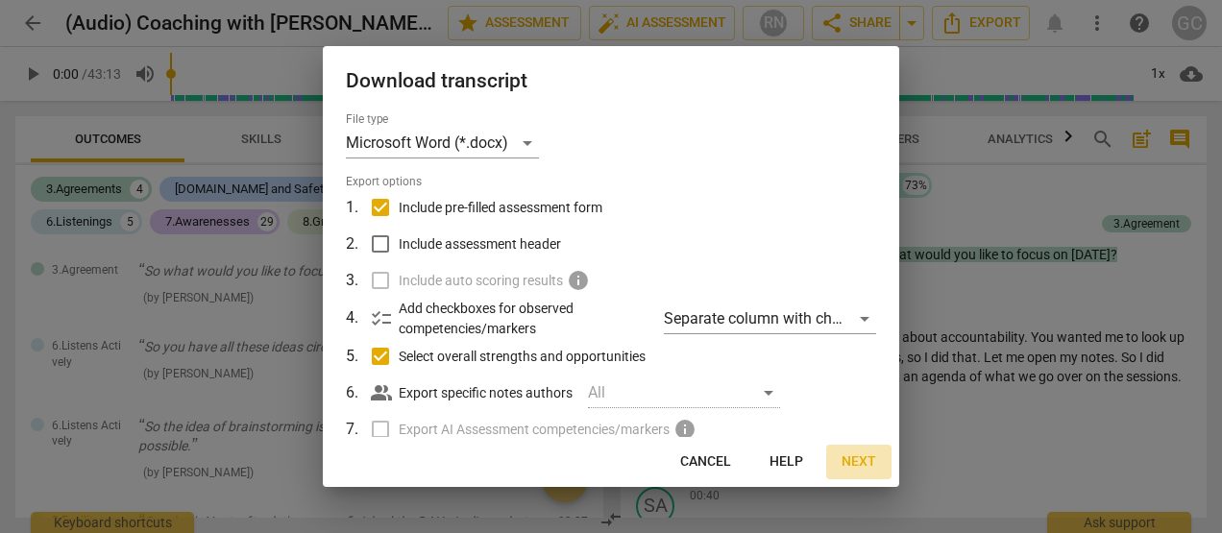
click at [855, 456] on span "Next" at bounding box center [859, 462] width 35 height 19
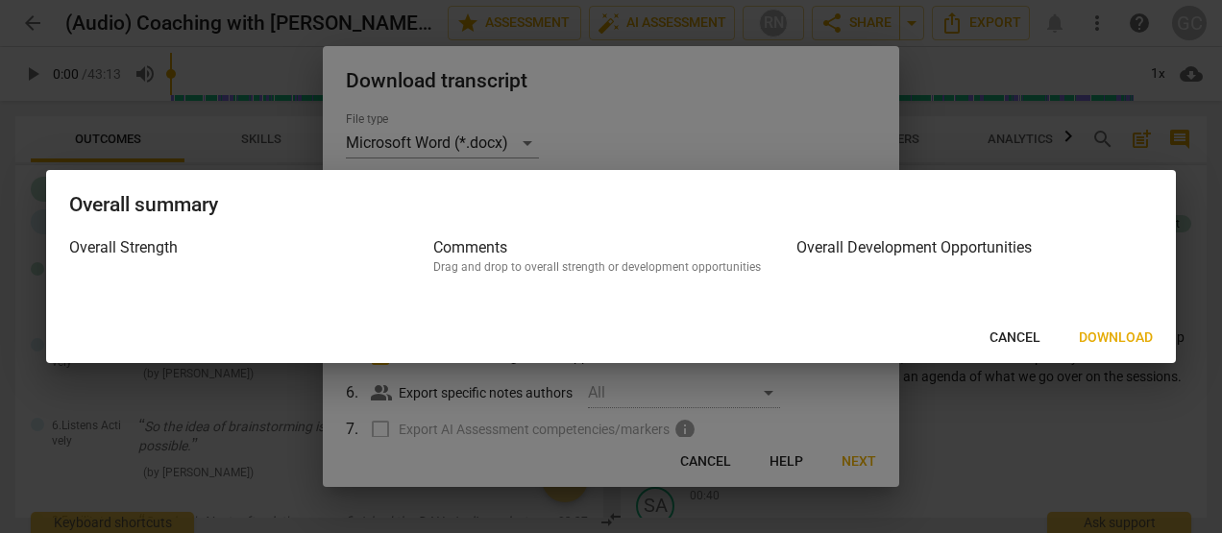
click at [94, 247] on h3 "Overall Strength" at bounding box center [247, 247] width 357 height 23
click at [872, 246] on h3 "Overall Development Opportunities" at bounding box center [975, 247] width 357 height 23
click at [1030, 336] on span "Cancel" at bounding box center [1015, 338] width 51 height 19
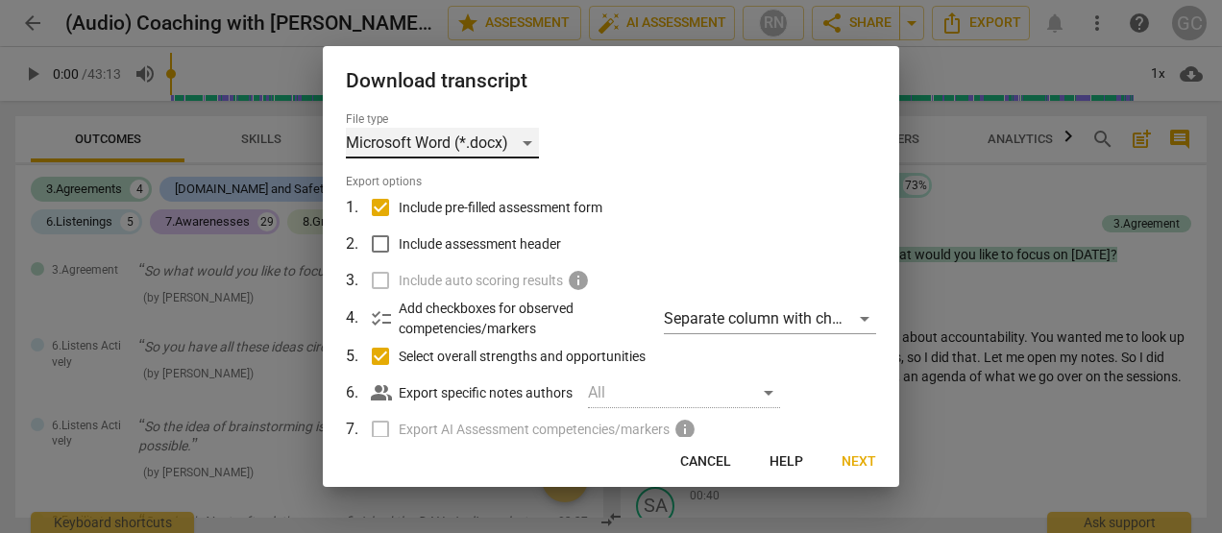
click at [532, 142] on div "Microsoft Word (*.docx)" at bounding box center [442, 143] width 193 height 31
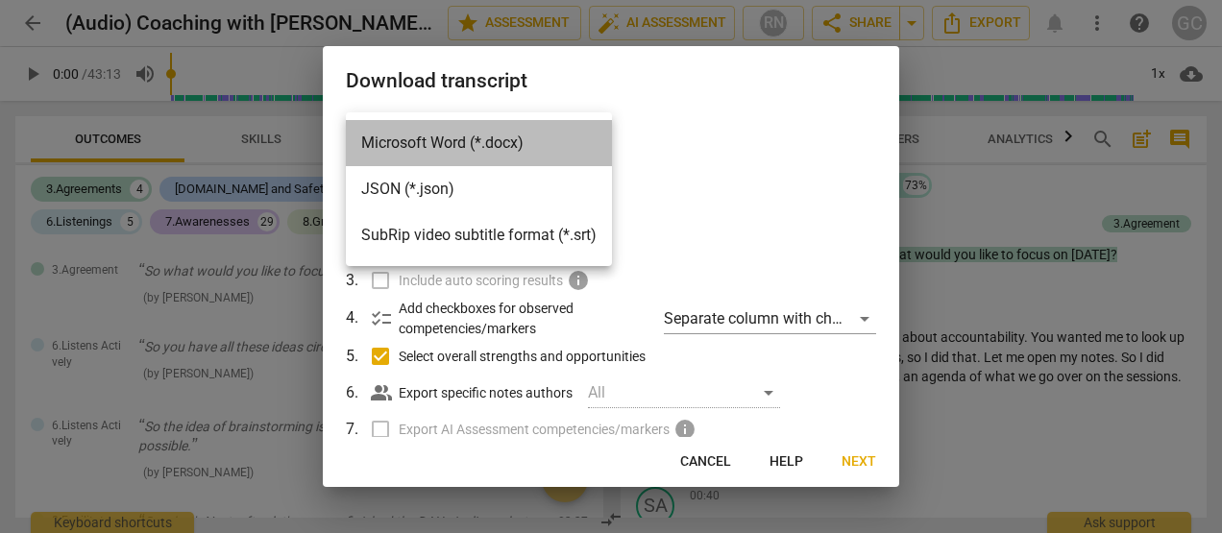
click at [444, 145] on li "Microsoft Word (*.docx)" at bounding box center [479, 143] width 266 height 46
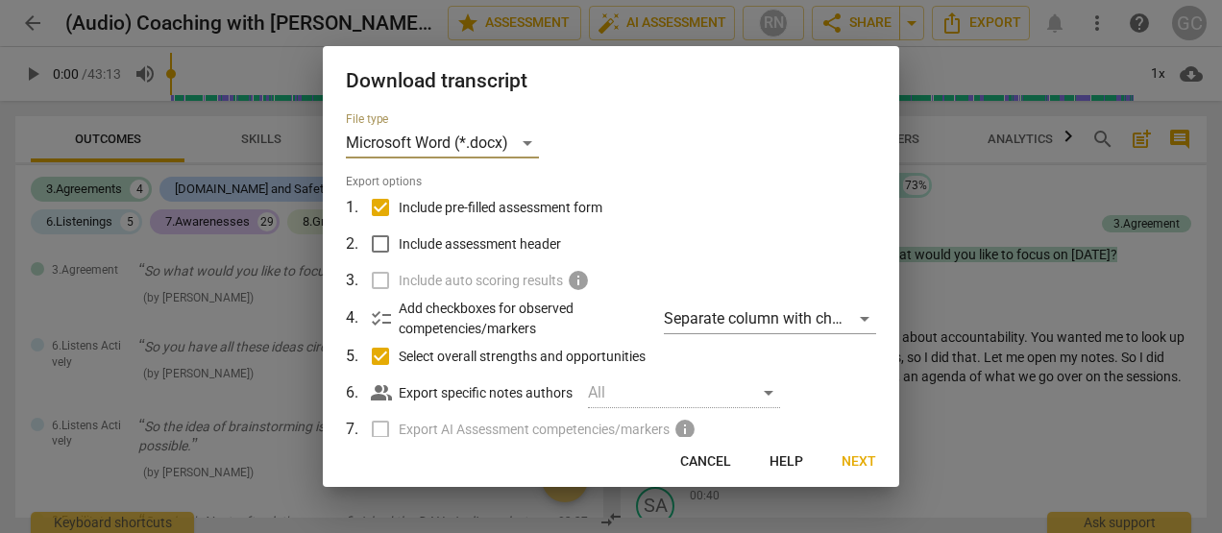
click at [18, 114] on div at bounding box center [611, 266] width 1222 height 533
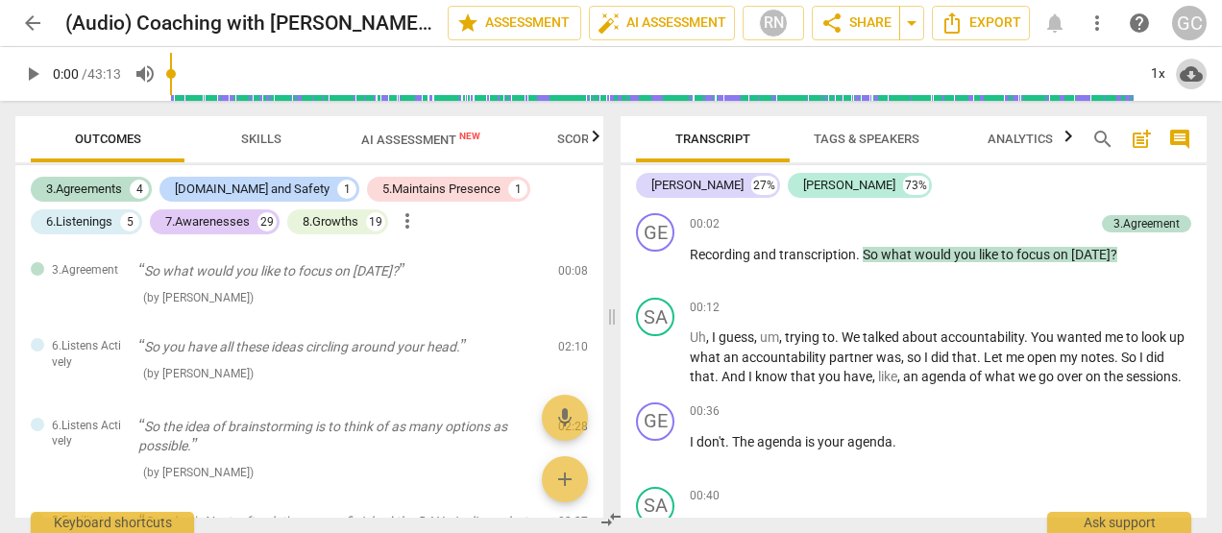
click at [1195, 79] on span "cloud_download" at bounding box center [1191, 73] width 23 height 23
click at [8, 124] on div at bounding box center [611, 266] width 1222 height 533
click at [614, 17] on span "auto_fix_high" at bounding box center [609, 23] width 23 height 23
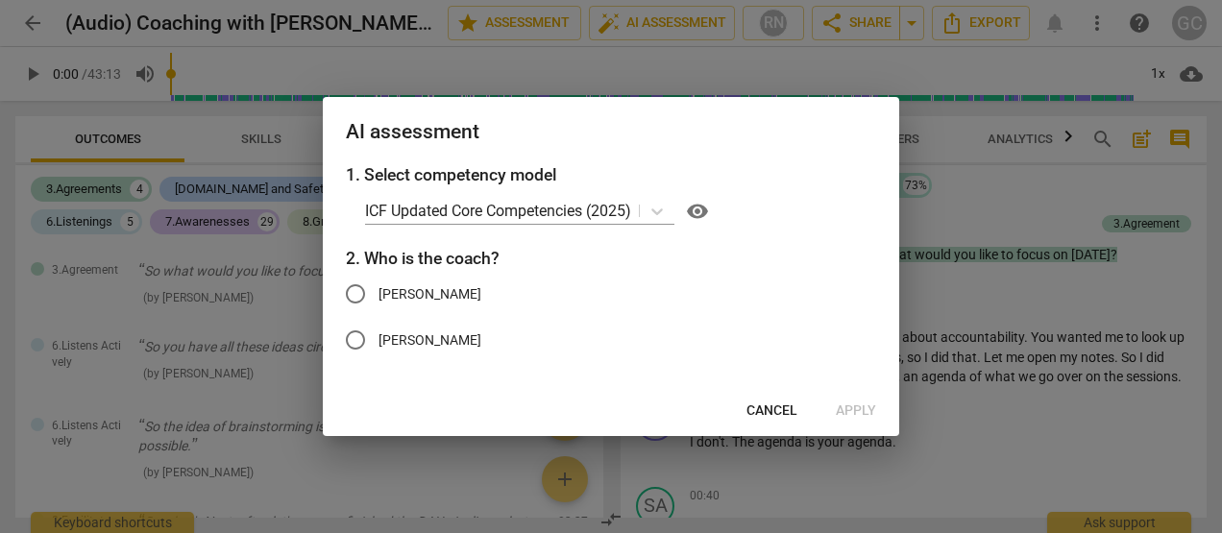
click at [359, 293] on input "[PERSON_NAME]" at bounding box center [356, 294] width 46 height 46
radio input "true"
click at [851, 410] on span "Apply" at bounding box center [856, 411] width 40 height 19
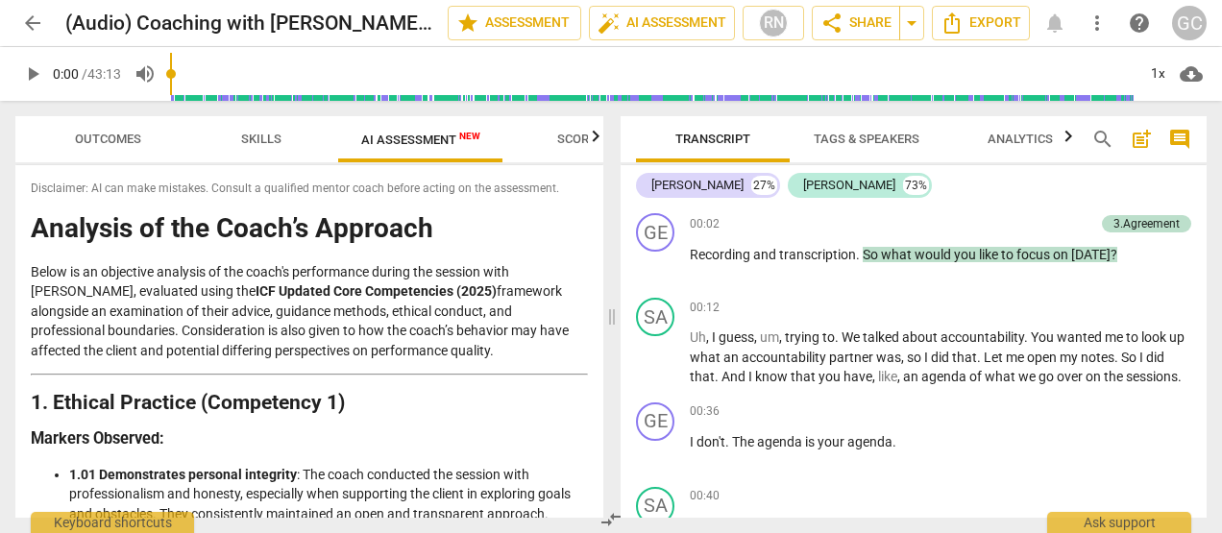
click at [105, 137] on span "Outcomes" at bounding box center [108, 139] width 66 height 14
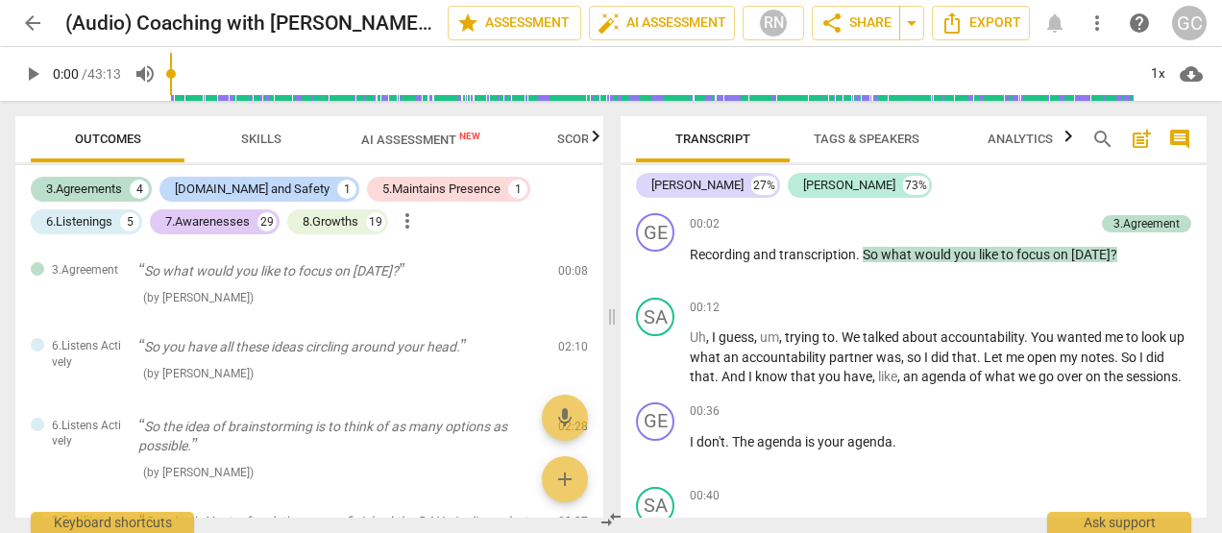
click at [255, 137] on span "Skills" at bounding box center [261, 139] width 40 height 14
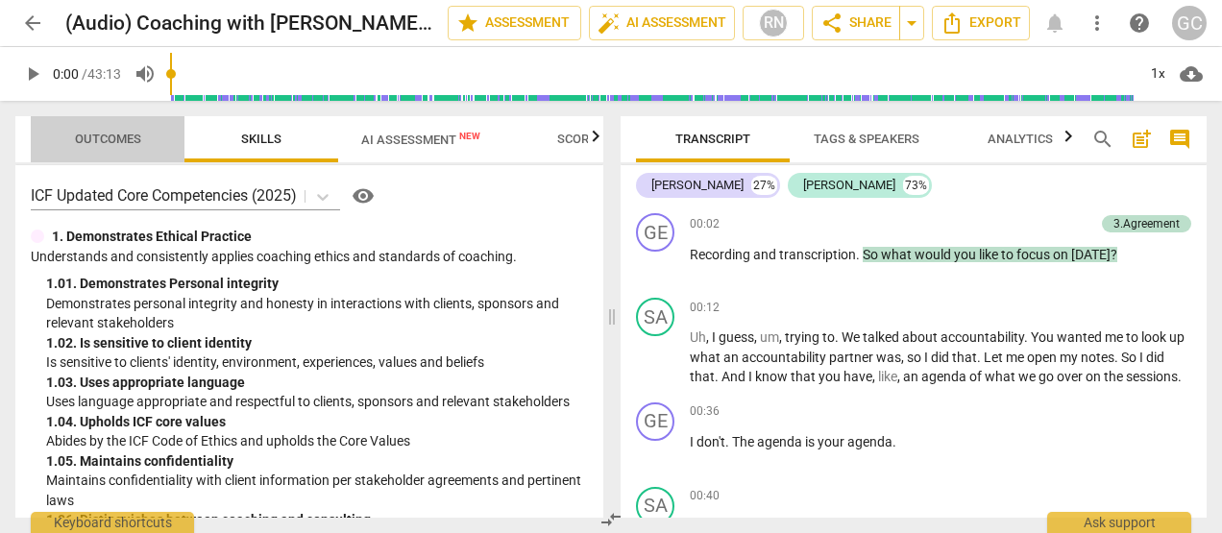
click at [115, 136] on span "Outcomes" at bounding box center [108, 139] width 66 height 14
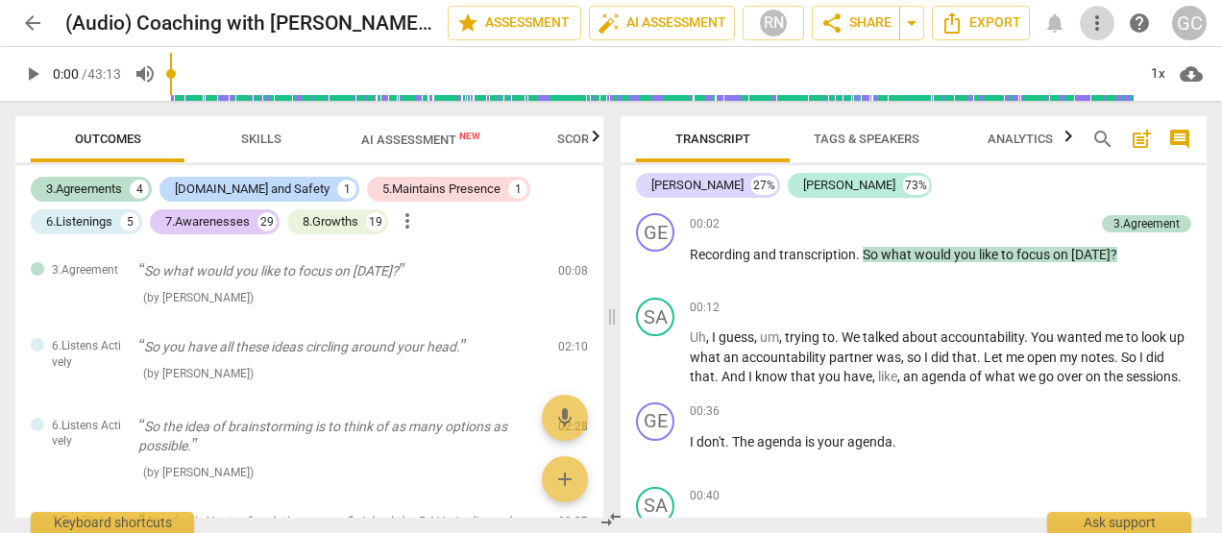
click at [1091, 34] on button "more_vert" at bounding box center [1097, 23] width 35 height 35
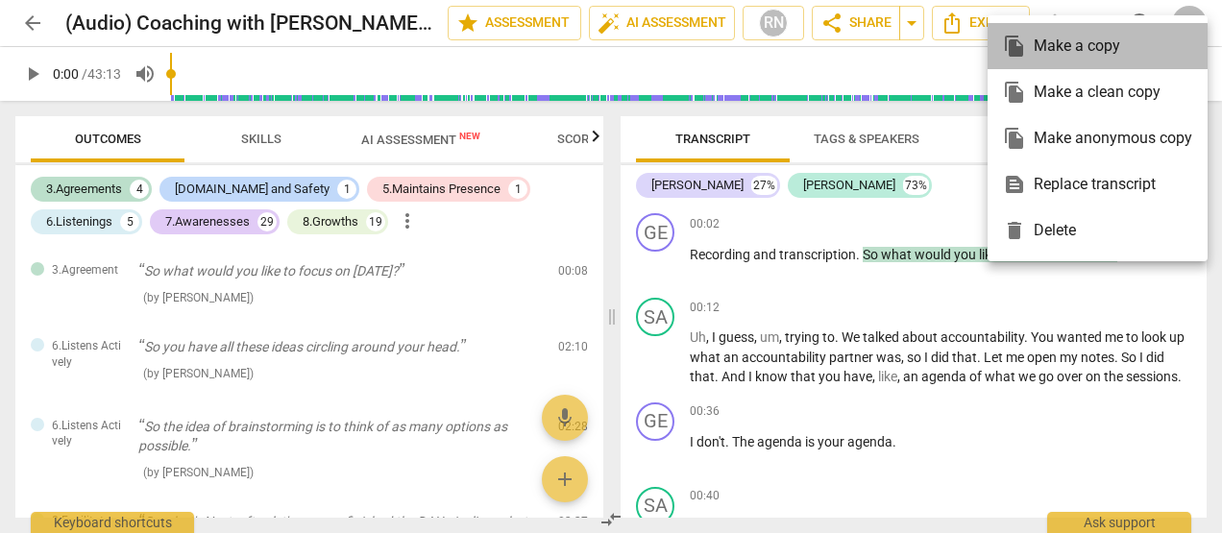
click at [1058, 48] on div "file_copy Make a copy" at bounding box center [1097, 46] width 189 height 46
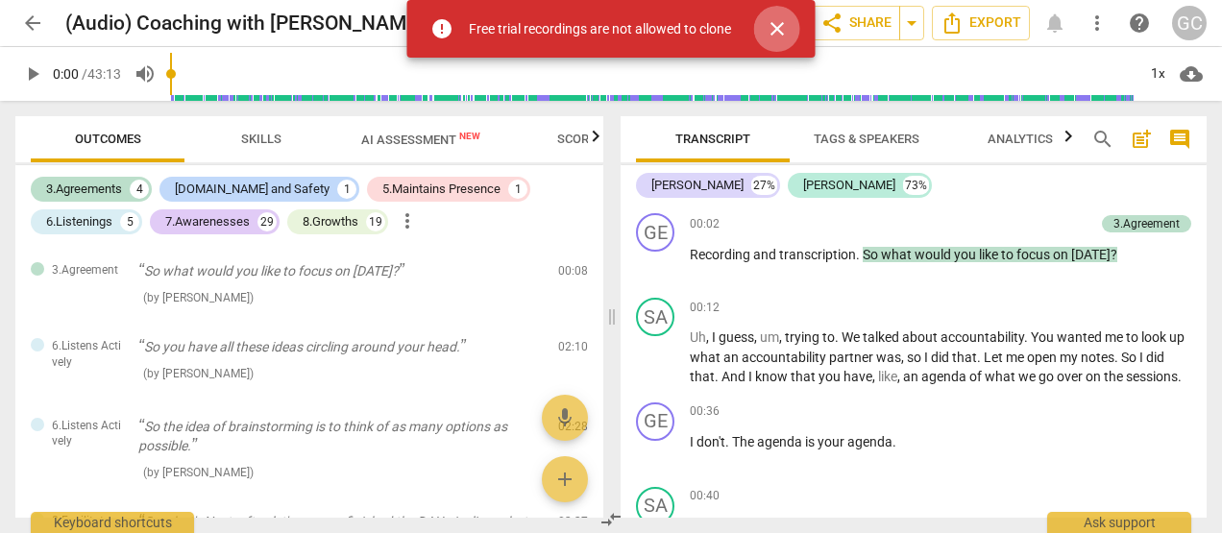
click at [782, 29] on span "close" at bounding box center [777, 28] width 23 height 23
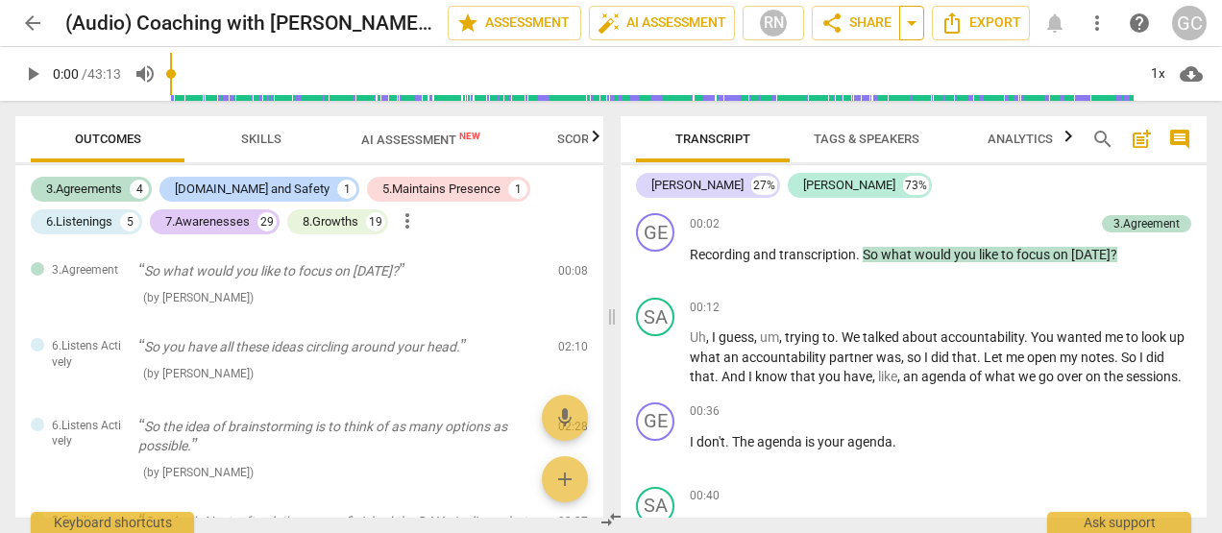
click at [918, 29] on span "arrow_drop_down" at bounding box center [911, 23] width 23 height 23
click at [920, 24] on span "arrow_drop_down" at bounding box center [911, 23] width 23 height 23
click at [836, 25] on span "share" at bounding box center [832, 23] width 23 height 23
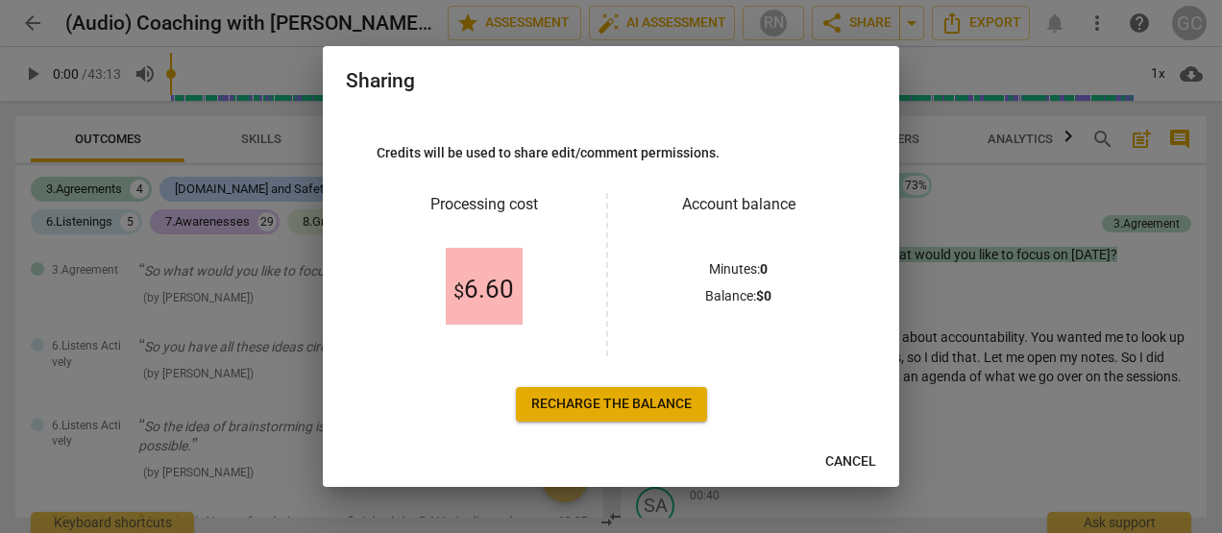
click at [853, 465] on span "Cancel" at bounding box center [851, 462] width 51 height 19
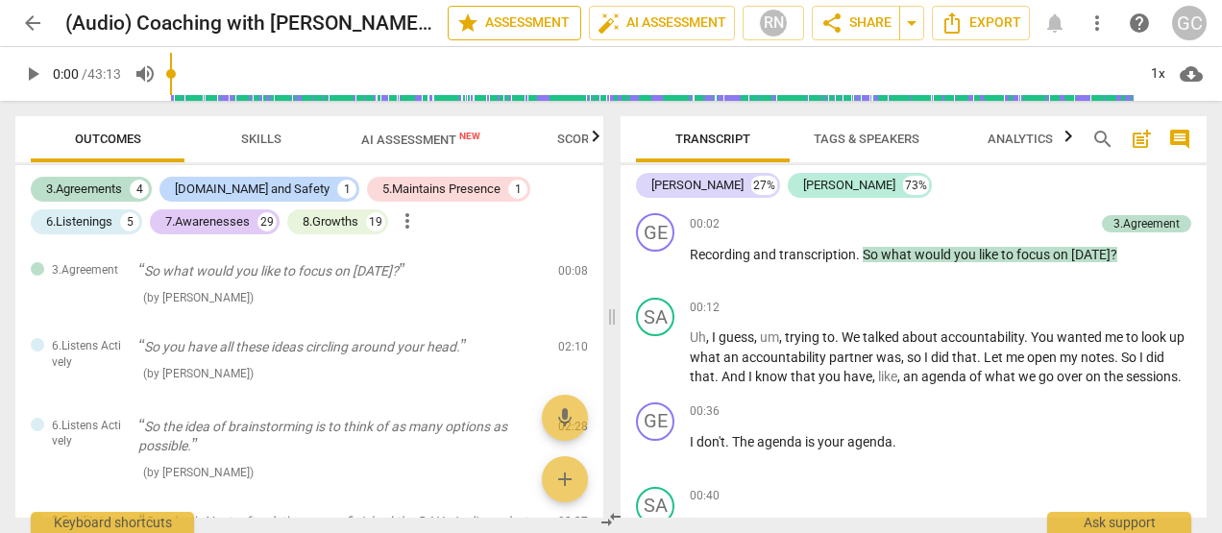
click at [521, 19] on span "star Assessment" at bounding box center [514, 23] width 116 height 23
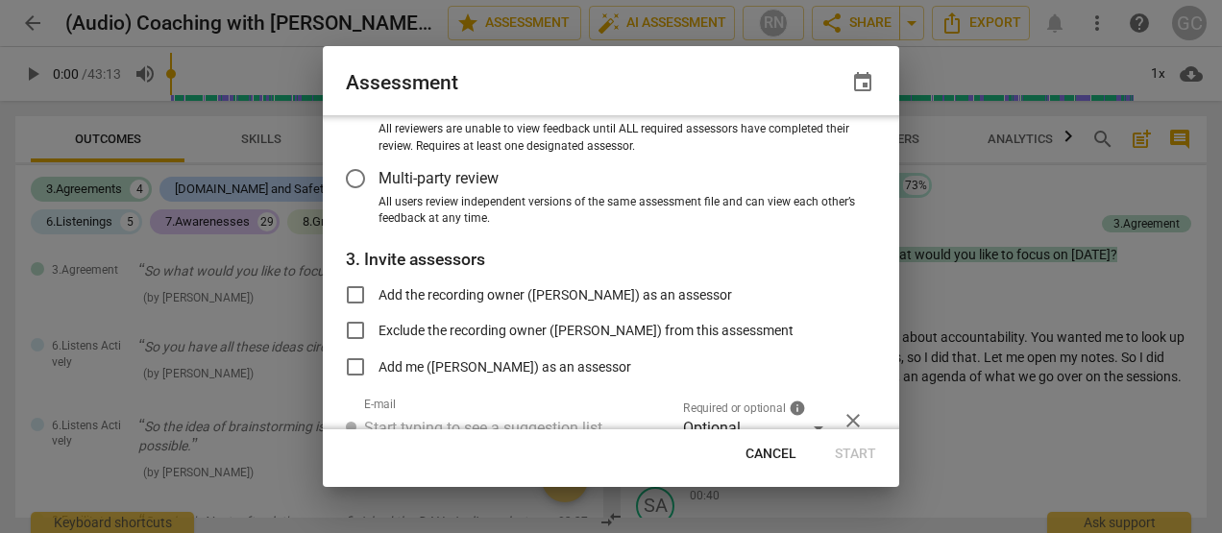
scroll to position [283, 0]
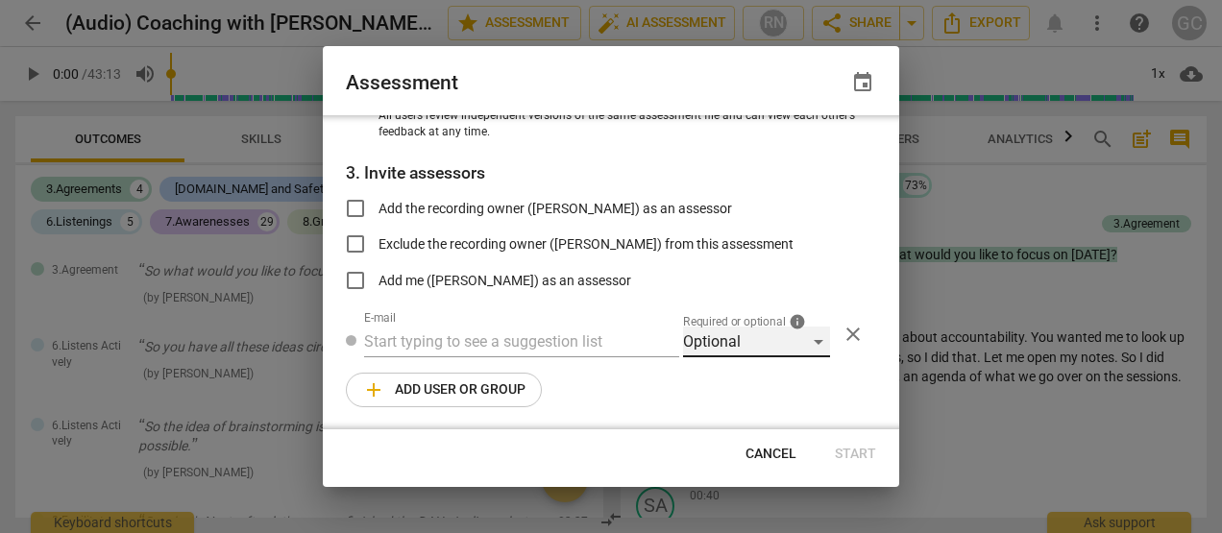
click at [810, 344] on div "Optional" at bounding box center [756, 342] width 147 height 31
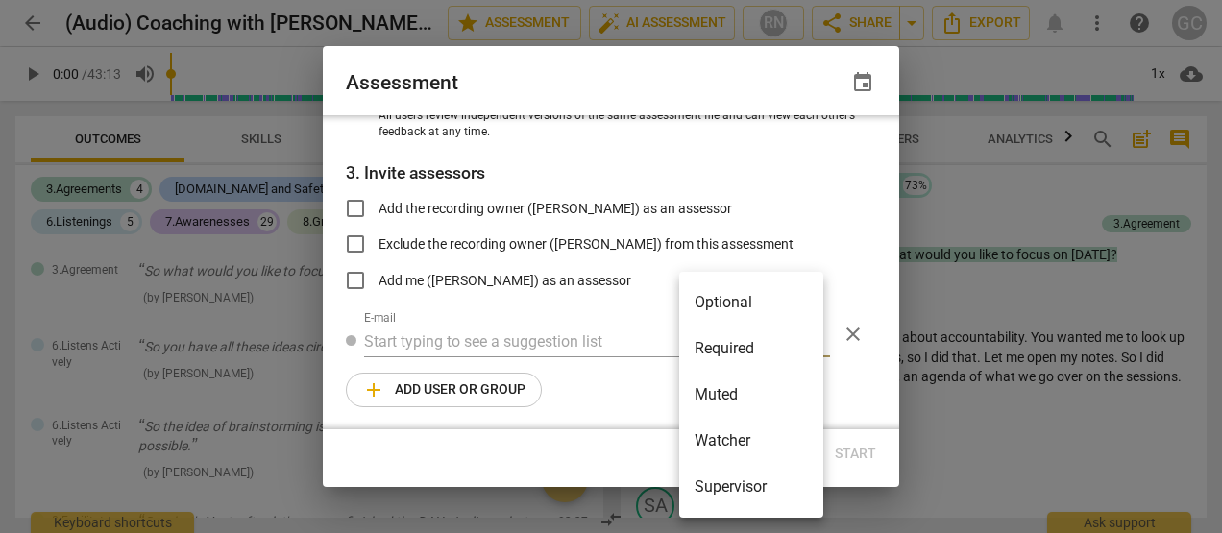
click at [732, 303] on li "Optional" at bounding box center [751, 303] width 144 height 46
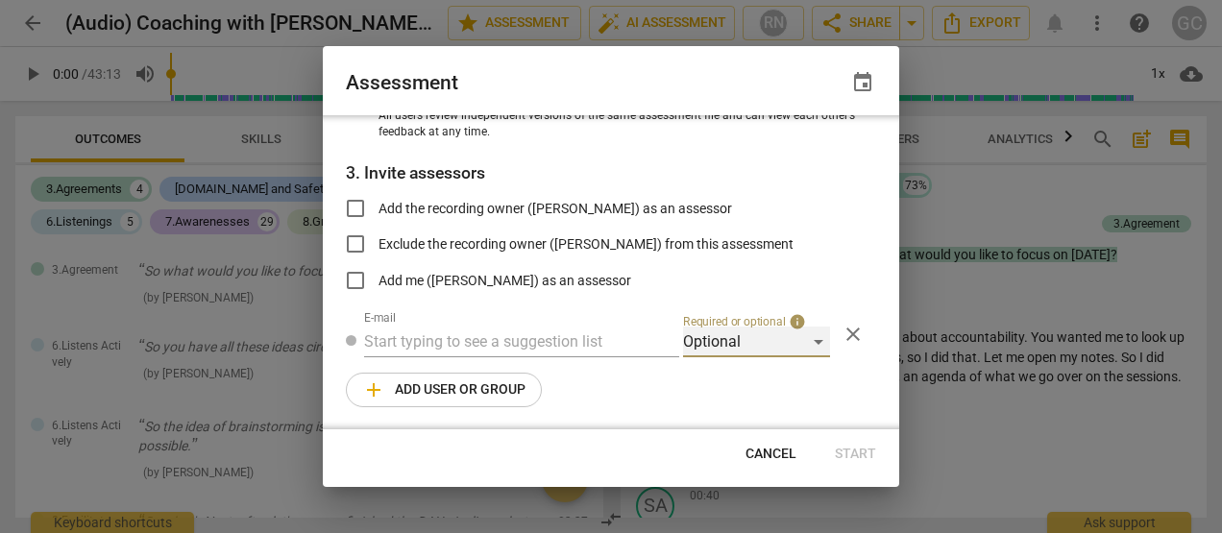
radio input "false"
click at [355, 206] on input "Add the recording owner (george christensen) as an assessor" at bounding box center [356, 208] width 46 height 46
checkbox input "true"
radio input "false"
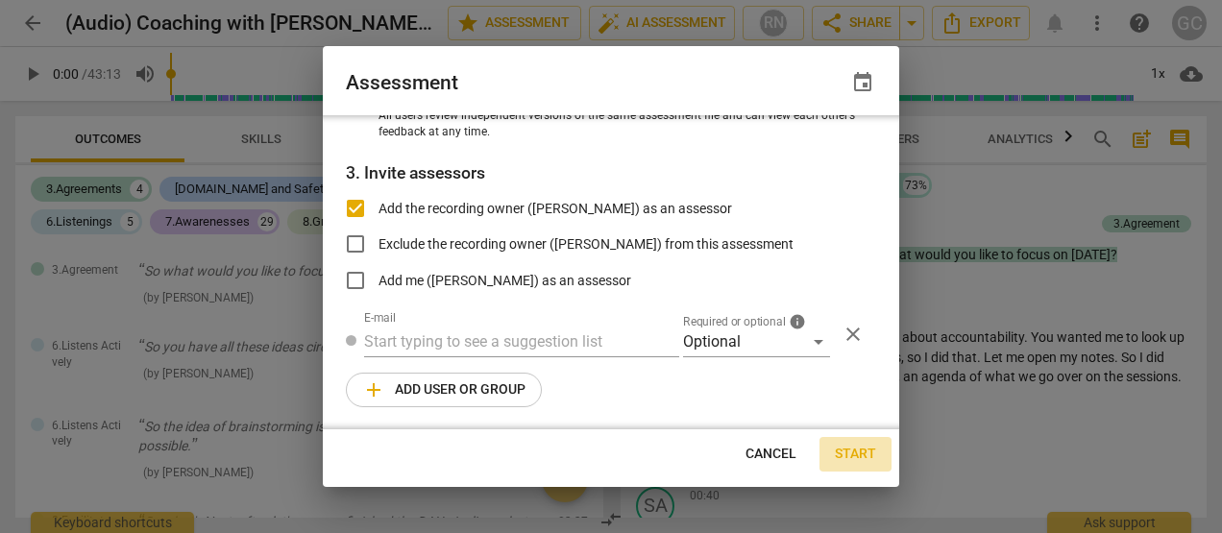
click at [852, 456] on span "Start" at bounding box center [855, 454] width 41 height 19
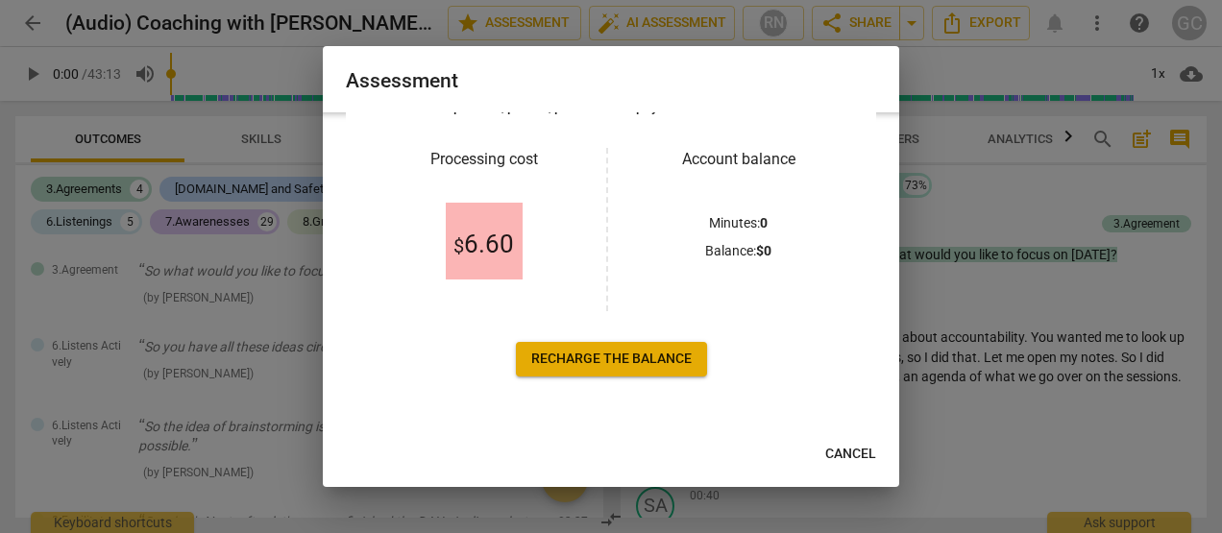
scroll to position [65, 0]
click at [844, 452] on span "Cancel" at bounding box center [851, 454] width 51 height 19
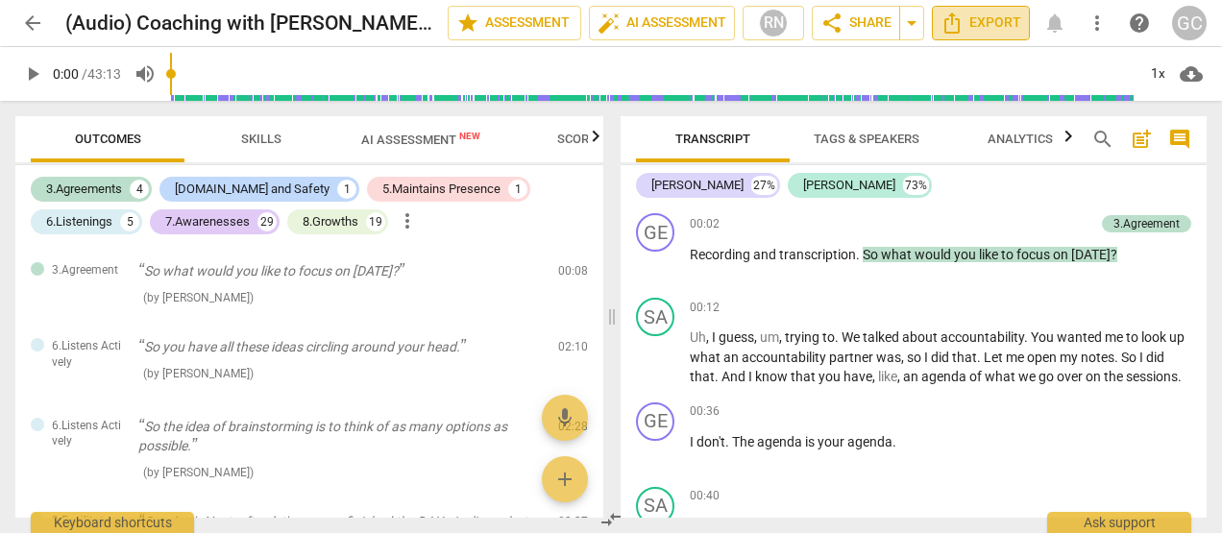
click at [984, 24] on span "Export" at bounding box center [981, 23] width 81 height 23
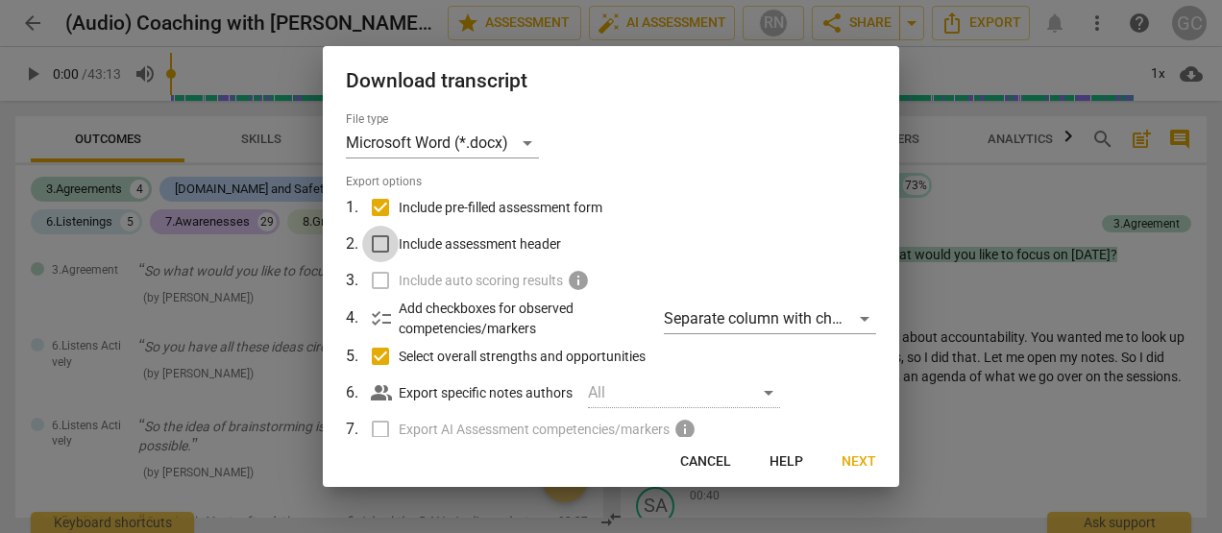
click at [377, 247] on input "Include assessment header" at bounding box center [380, 244] width 37 height 37
checkbox input "true"
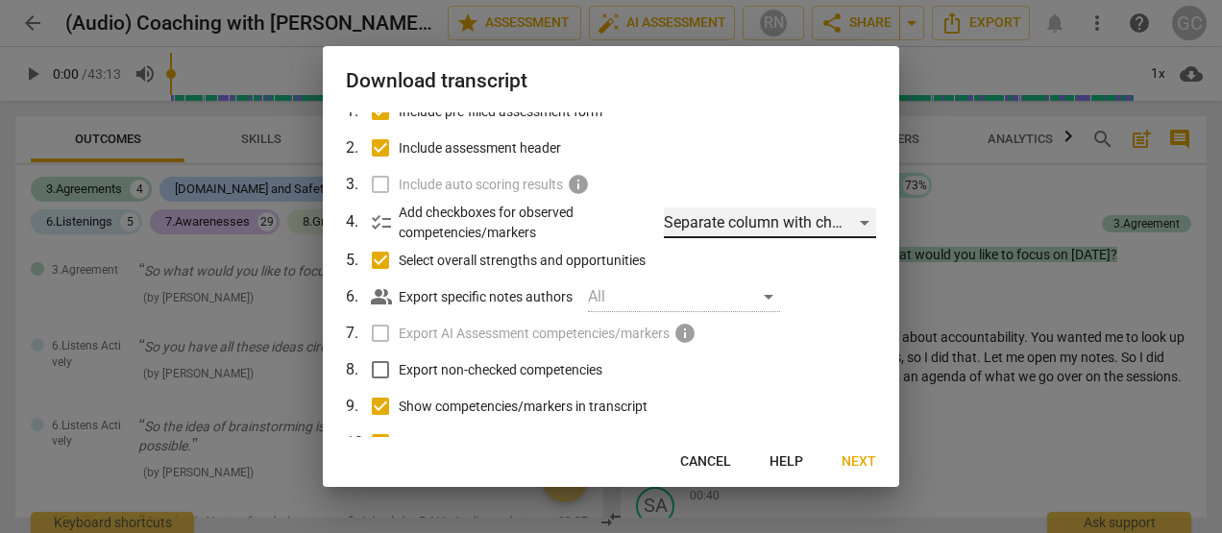
click at [855, 223] on div "Separate column with check marks" at bounding box center [770, 223] width 212 height 31
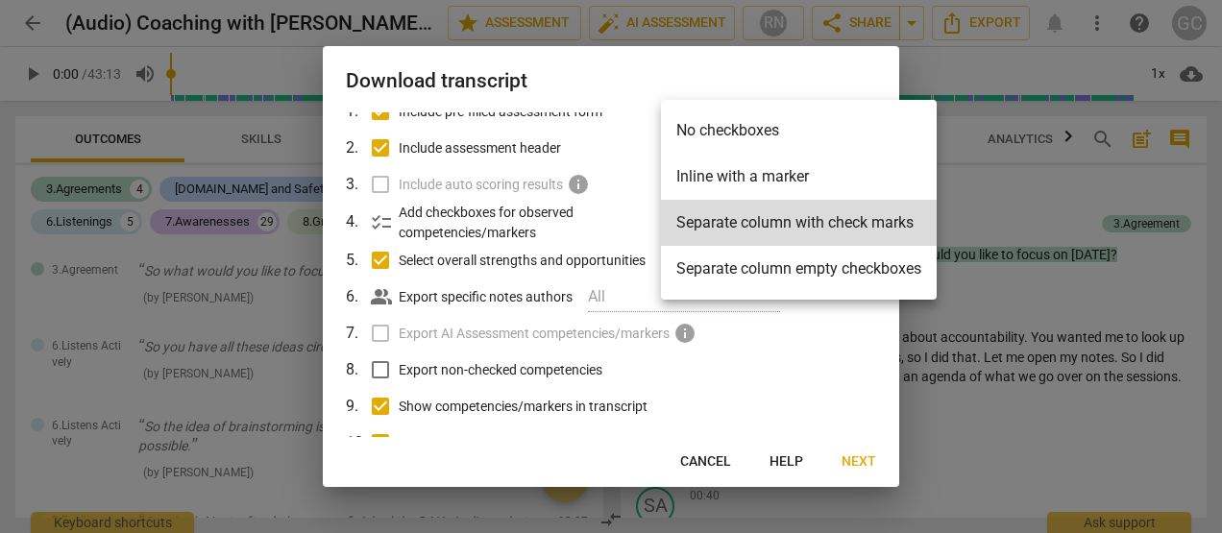
click at [761, 179] on li "Inline with a marker" at bounding box center [799, 177] width 276 height 46
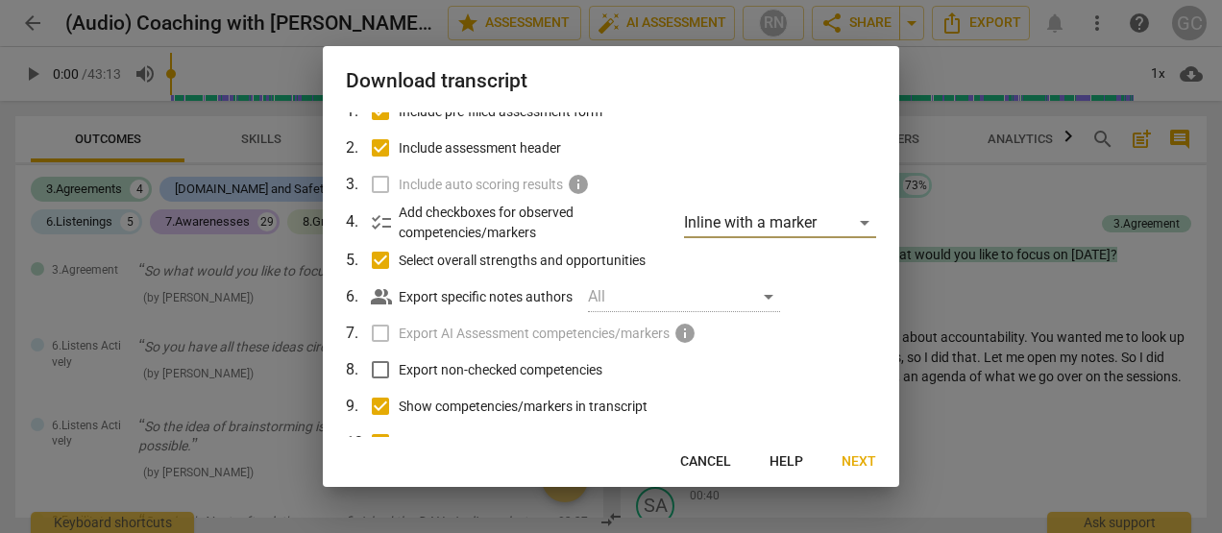
click at [378, 363] on input "Export non-checked competencies" at bounding box center [380, 370] width 37 height 37
checkbox input "true"
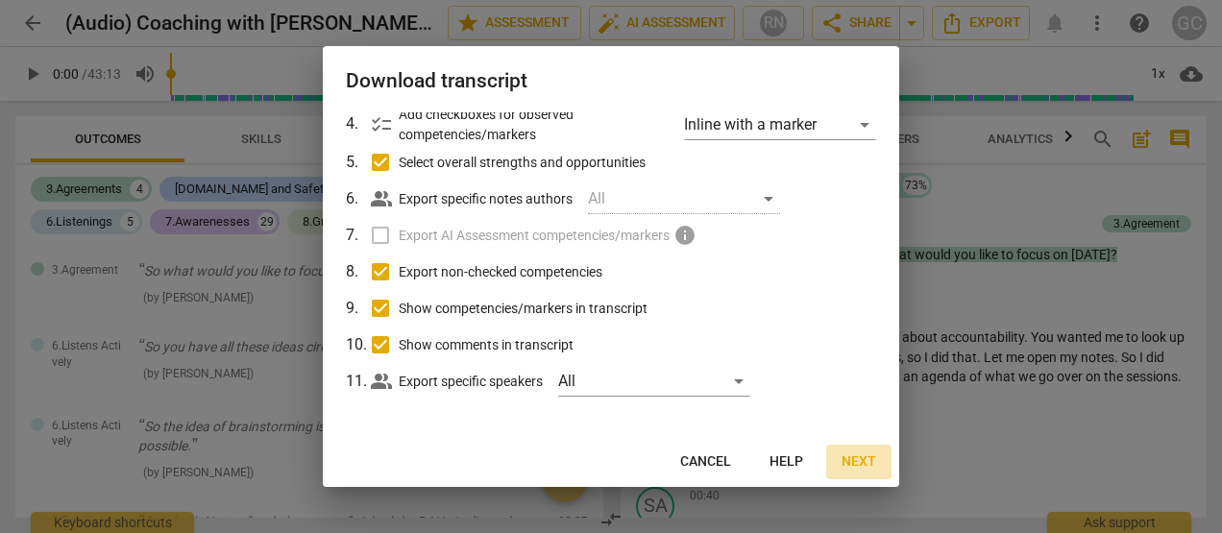
click at [865, 465] on span "Next" at bounding box center [859, 462] width 35 height 19
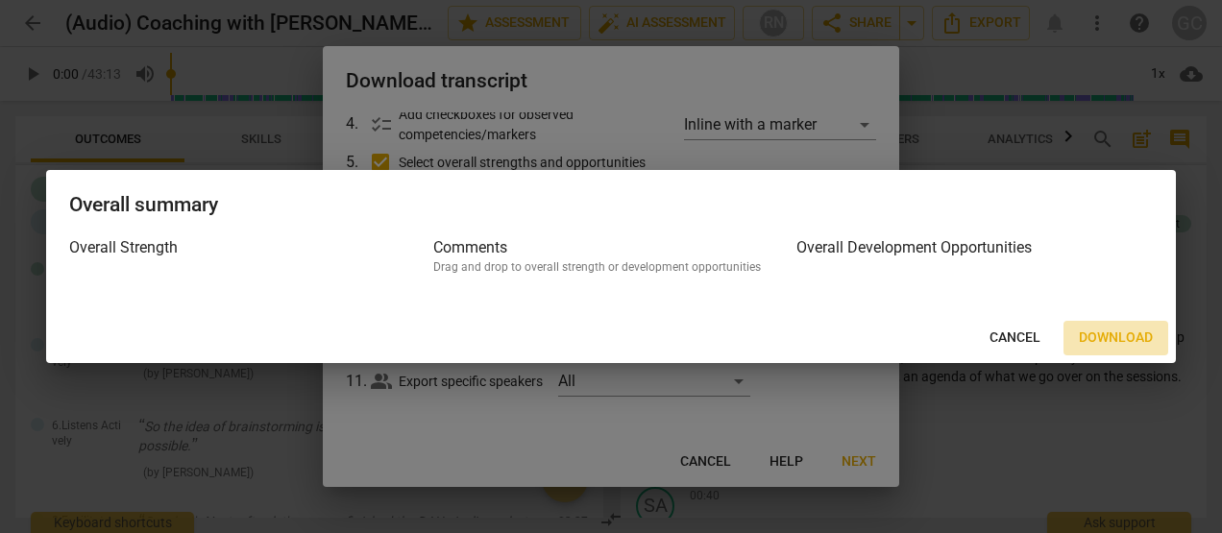
click at [1132, 334] on span "Download" at bounding box center [1116, 338] width 74 height 19
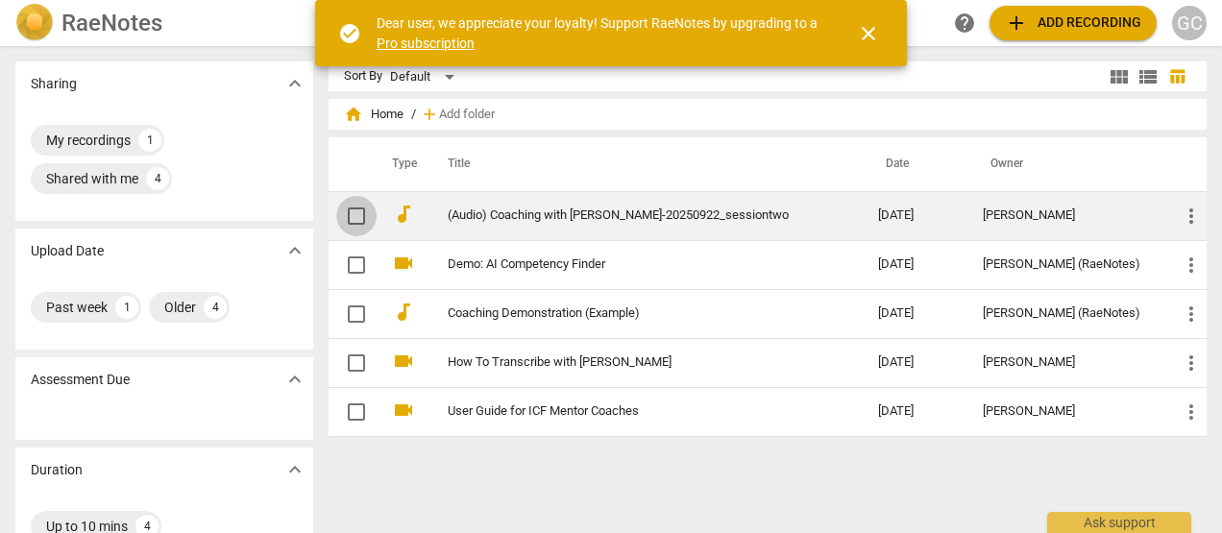
click at [357, 214] on input "checkbox" at bounding box center [356, 216] width 40 height 23
click at [1183, 218] on span "more_vert" at bounding box center [1191, 216] width 23 height 23
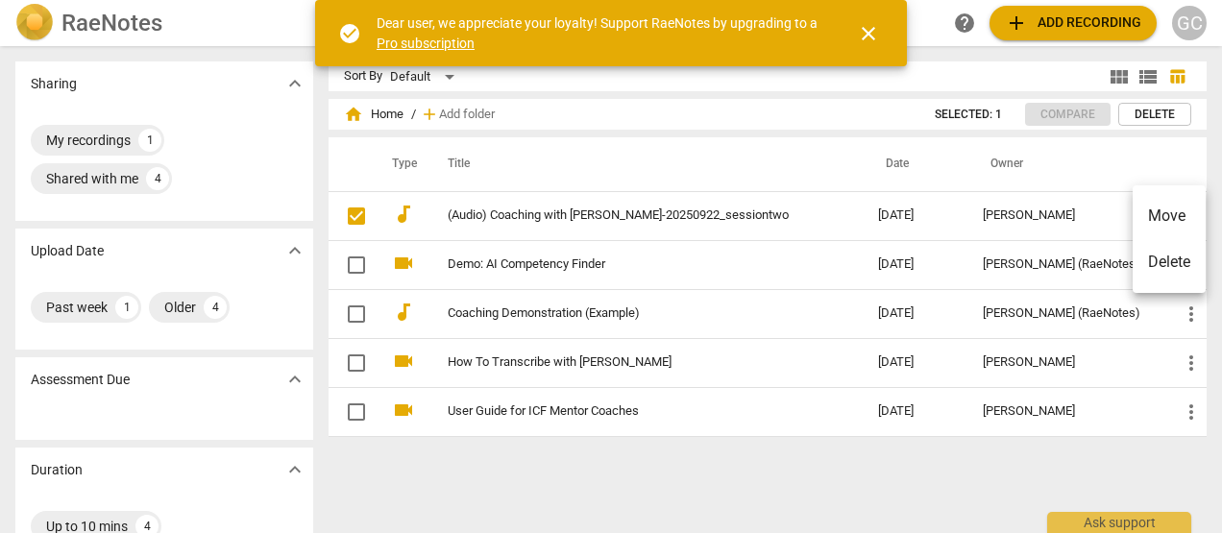
click at [1072, 111] on div at bounding box center [611, 266] width 1222 height 533
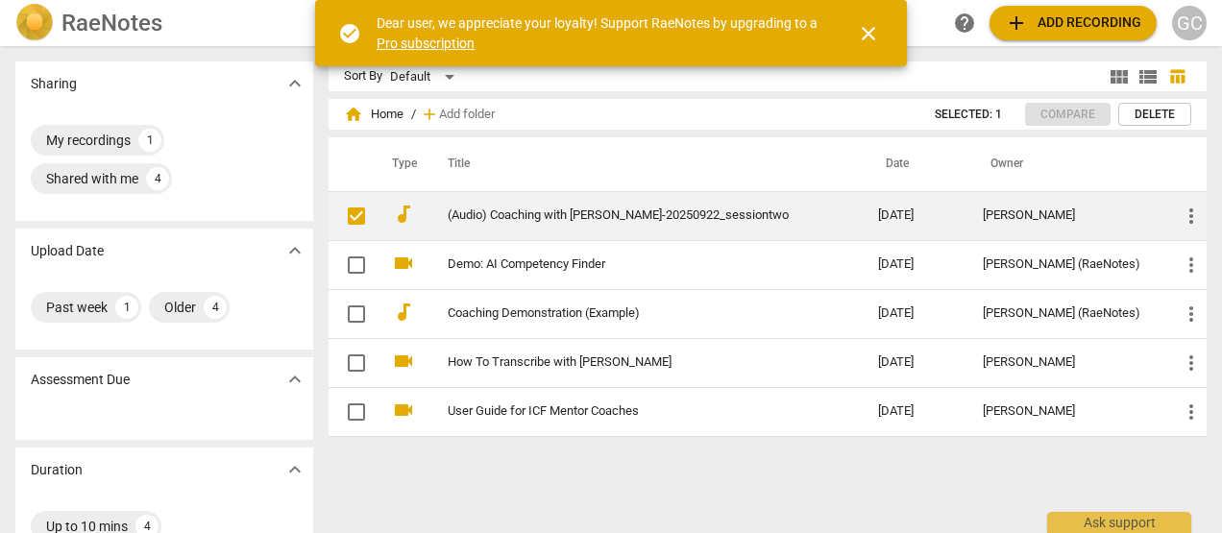
click at [347, 215] on input "checkbox" at bounding box center [356, 216] width 40 height 23
click at [351, 213] on input "checkbox" at bounding box center [356, 216] width 40 height 23
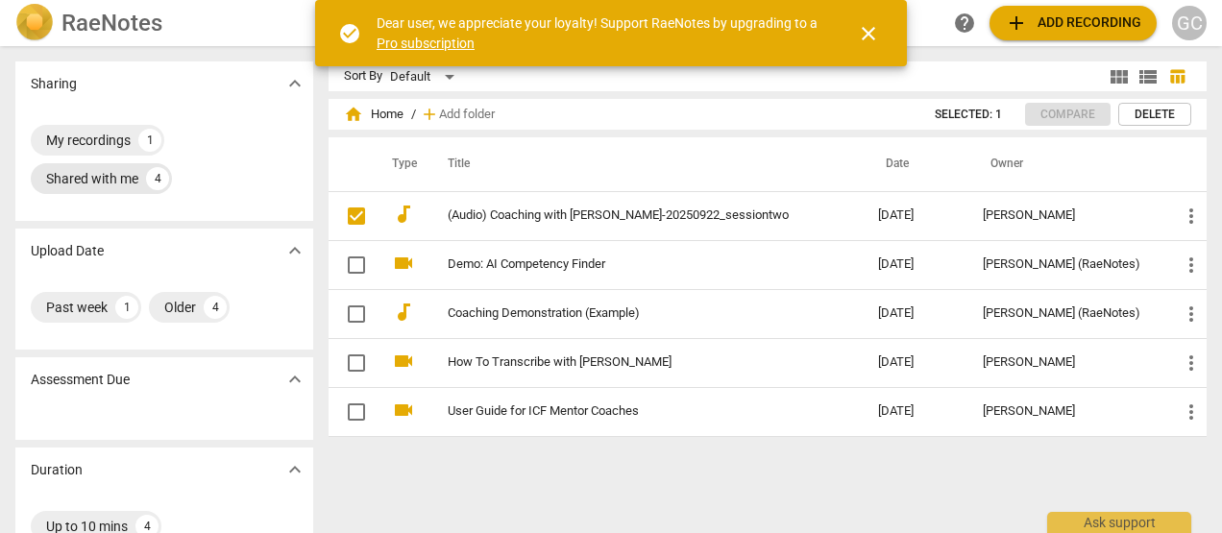
click at [110, 180] on div "Shared with me" at bounding box center [92, 178] width 92 height 19
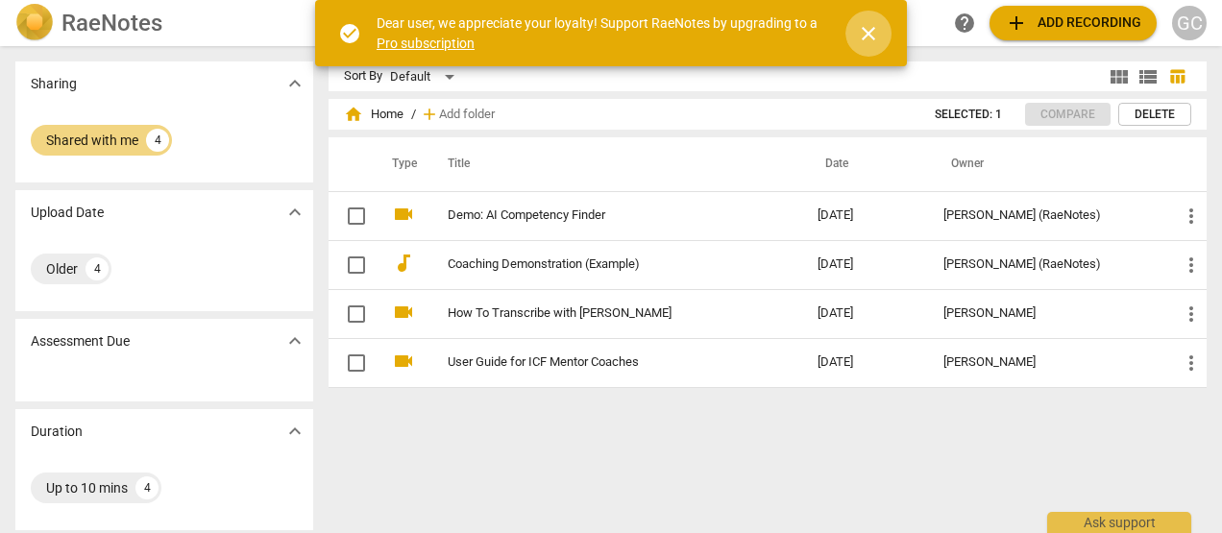
click at [871, 32] on span "close" at bounding box center [868, 33] width 23 height 23
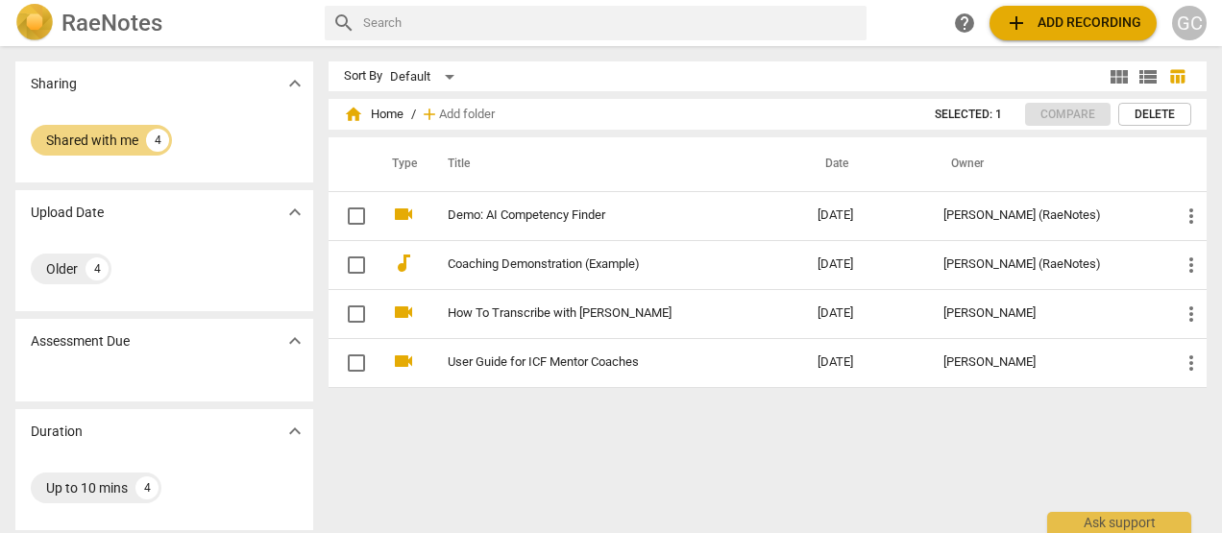
checkbox input "true"
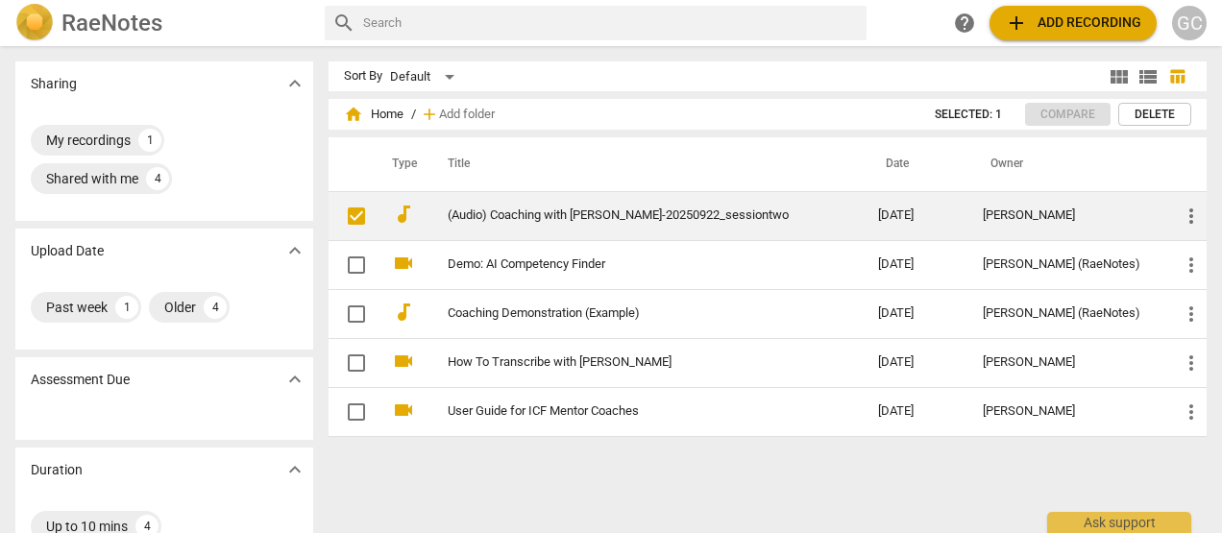
click at [550, 210] on link "(Audio) Coaching with [PERSON_NAME]-20250922_sessiontwo" at bounding box center [628, 216] width 361 height 14
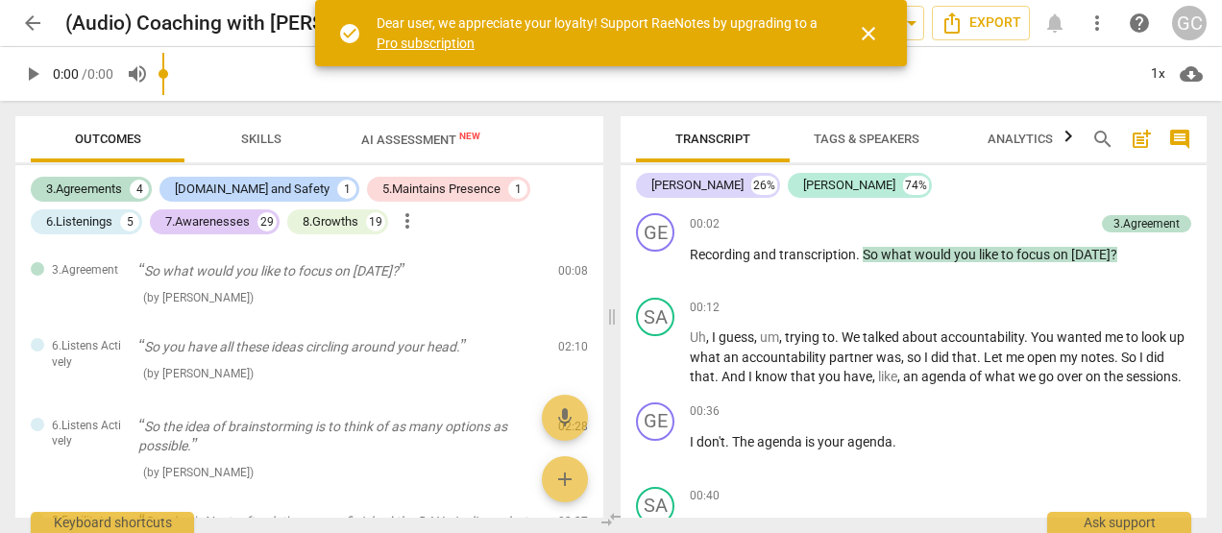
click at [863, 37] on span "close" at bounding box center [868, 33] width 23 height 23
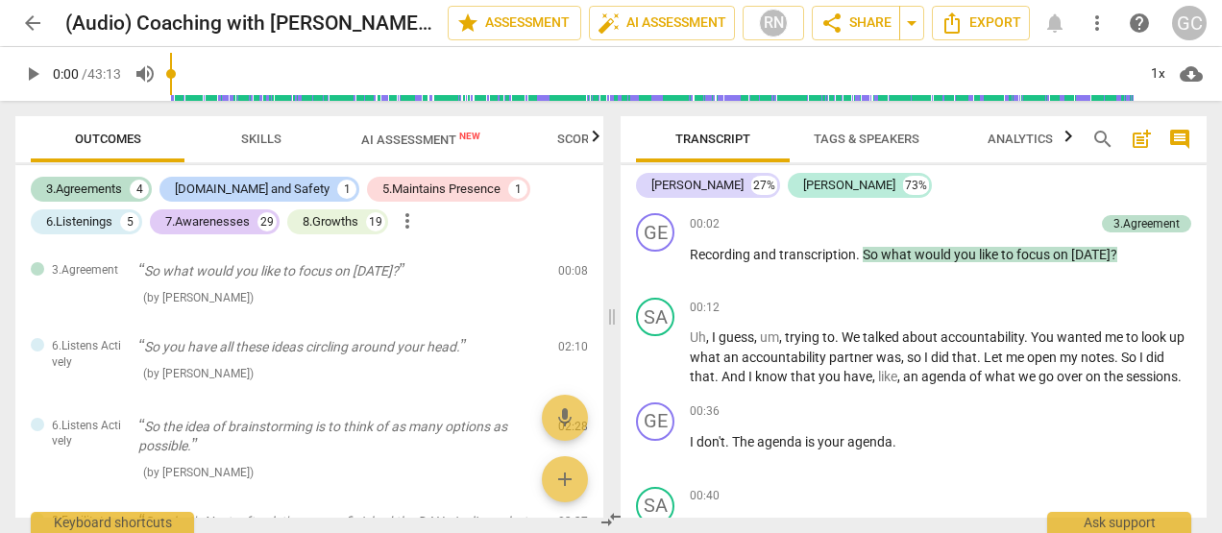
click at [407, 222] on span "more_vert" at bounding box center [407, 220] width 23 height 23
click at [539, 219] on div at bounding box center [611, 266] width 1222 height 533
drag, startPoint x: 108, startPoint y: 134, endPoint x: 51, endPoint y: 385, distance: 258.1
click at [51, 385] on div at bounding box center [85, 378] width 76 height 16
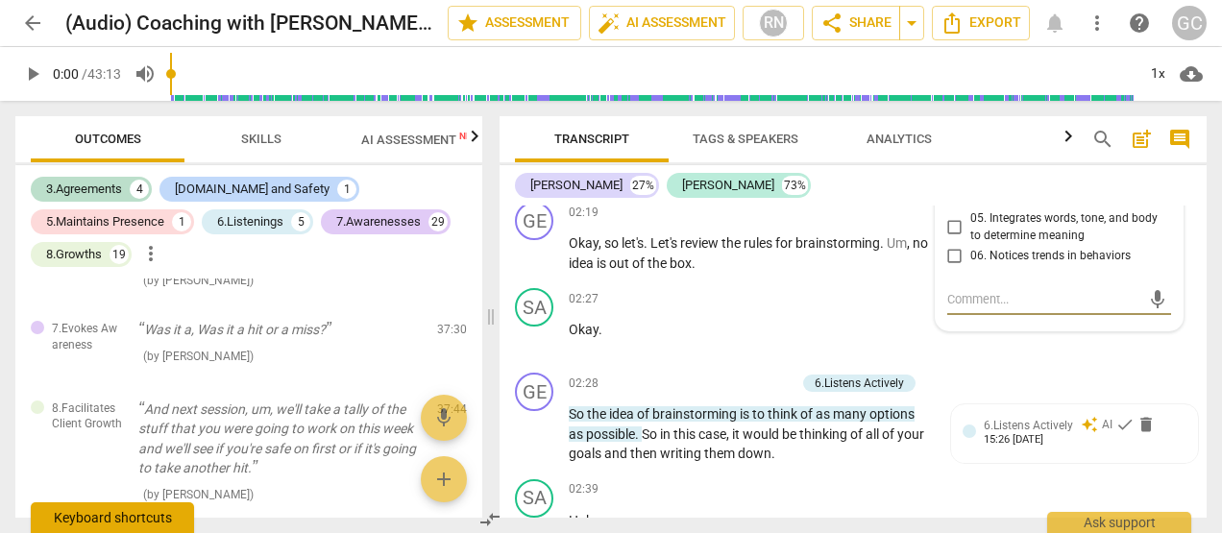
scroll to position [5352, 0]
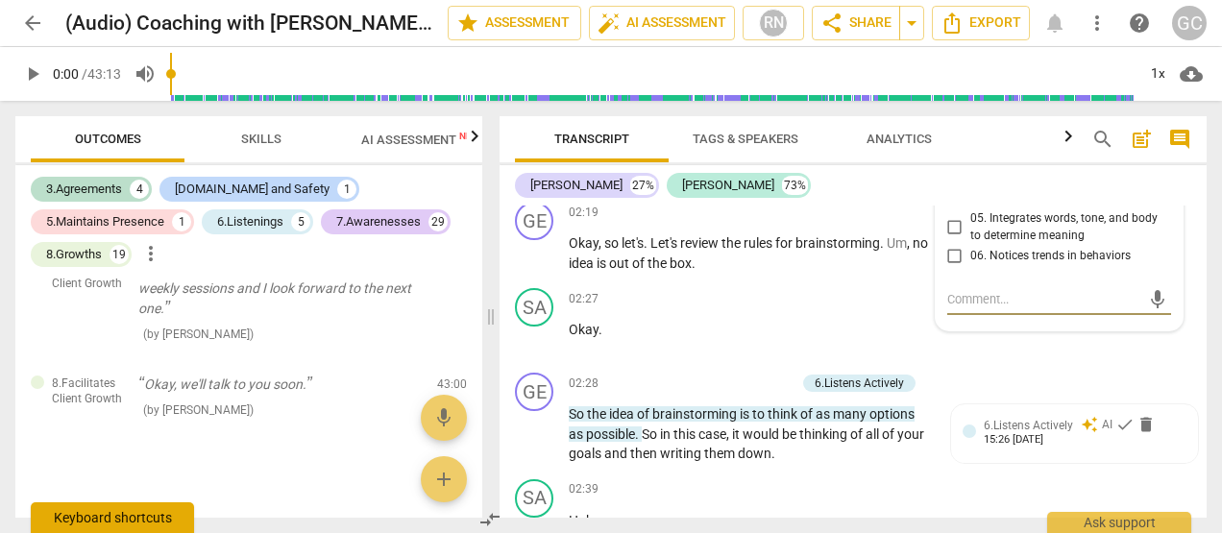
drag, startPoint x: 21, startPoint y: 279, endPoint x: 186, endPoint y: 531, distance: 302.0
click at [186, 531] on div "arrow_back (Audio) Coaching with [PERSON_NAME]-20250922_sessiontwo edit star As…" at bounding box center [611, 266] width 1222 height 533
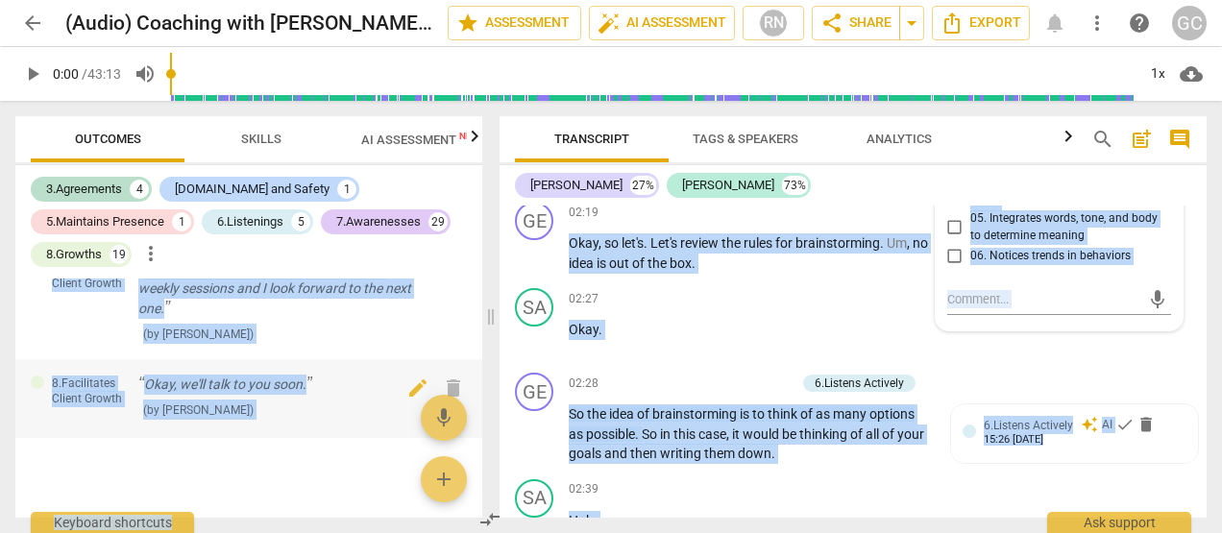
copy div "3.Agreement So what would you like to focus on [DATE]? ( by [PERSON_NAME] ) 00:…"
click at [53, 317] on div "8.Facilitates Client Growth But I think we're going to do all right with weekly…" at bounding box center [248, 301] width 467 height 115
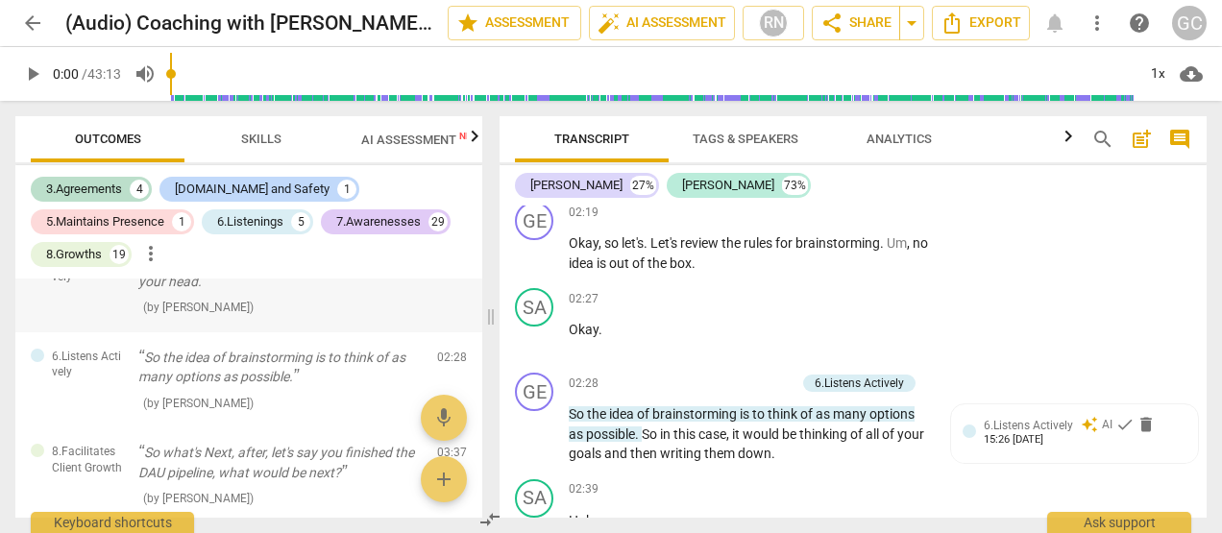
scroll to position [0, 0]
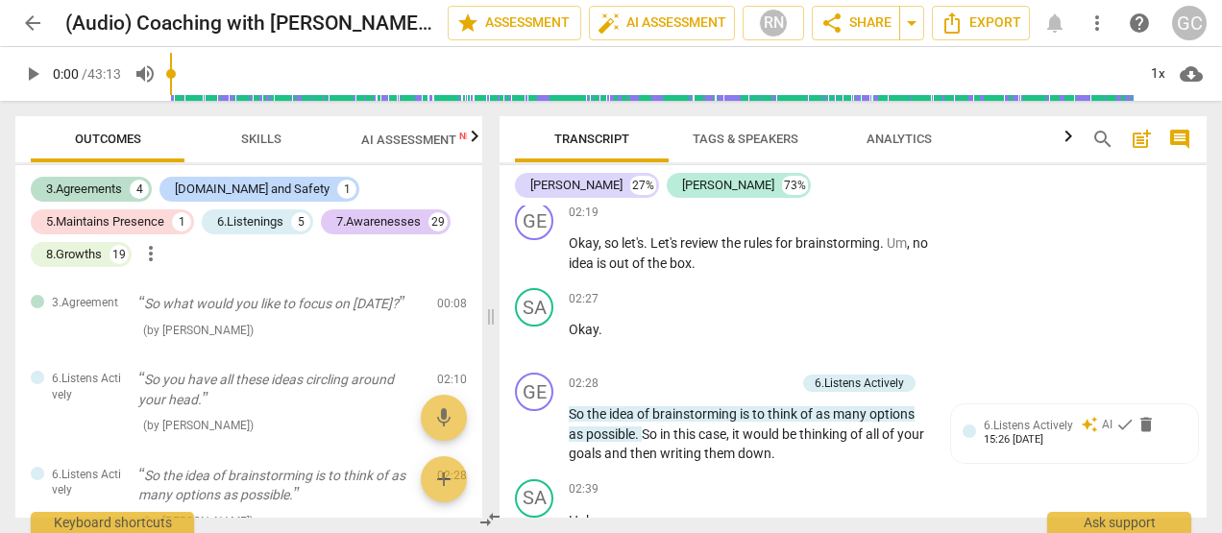
click at [1101, 25] on span "more_vert" at bounding box center [1097, 23] width 23 height 23
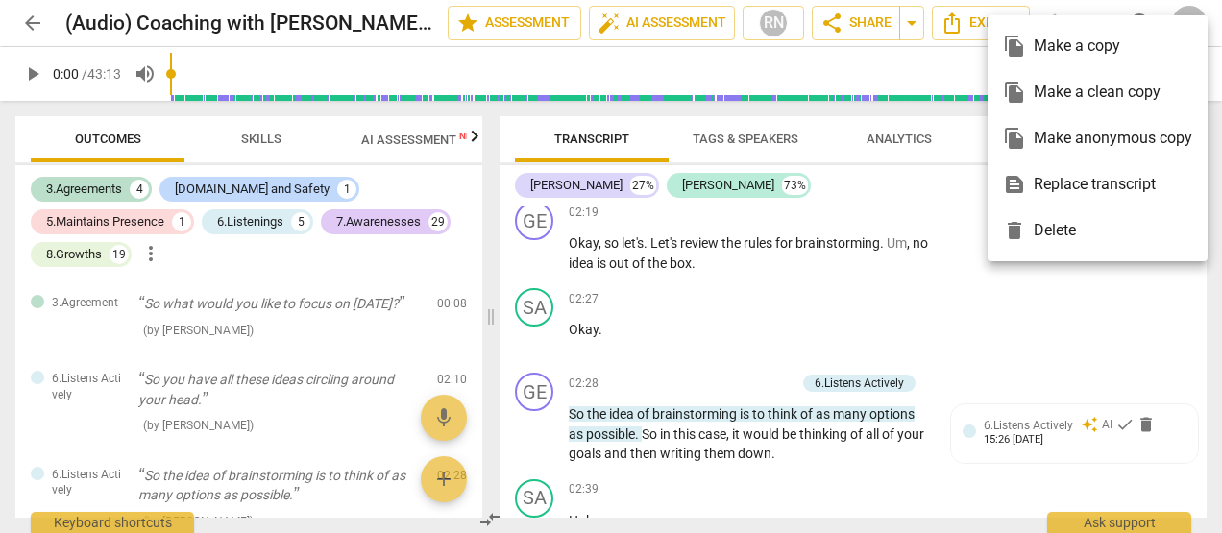
click at [938, 328] on div at bounding box center [611, 266] width 1222 height 533
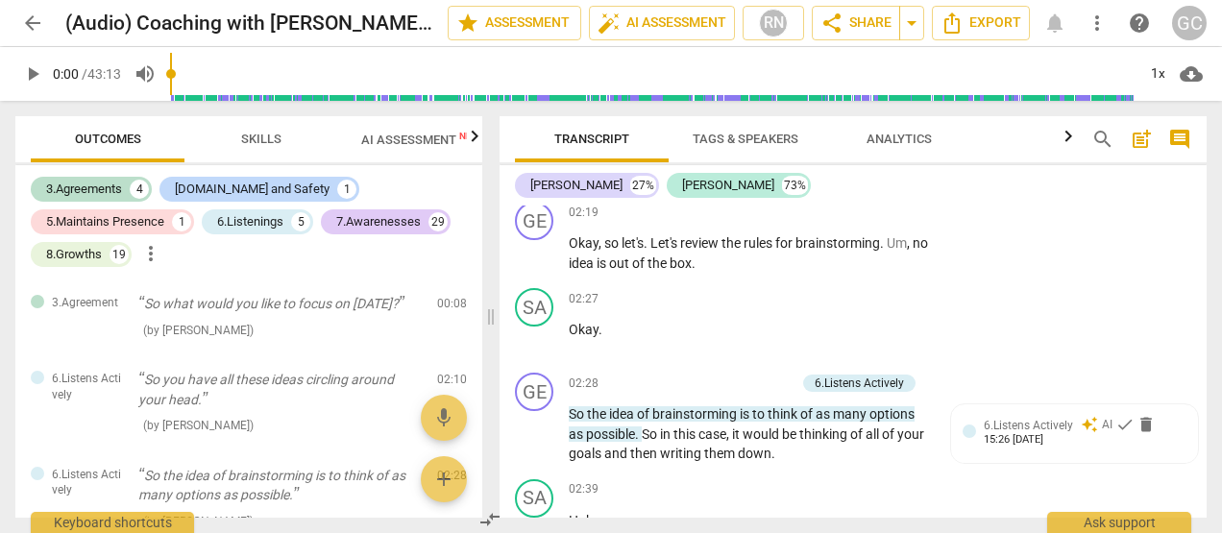
click at [863, 217] on div "GE play_arrow pause 02:19 + Add competency keyboard_arrow_right Okay , so let's…" at bounding box center [853, 237] width 707 height 86
click at [1192, 17] on div "GC" at bounding box center [1189, 23] width 35 height 35
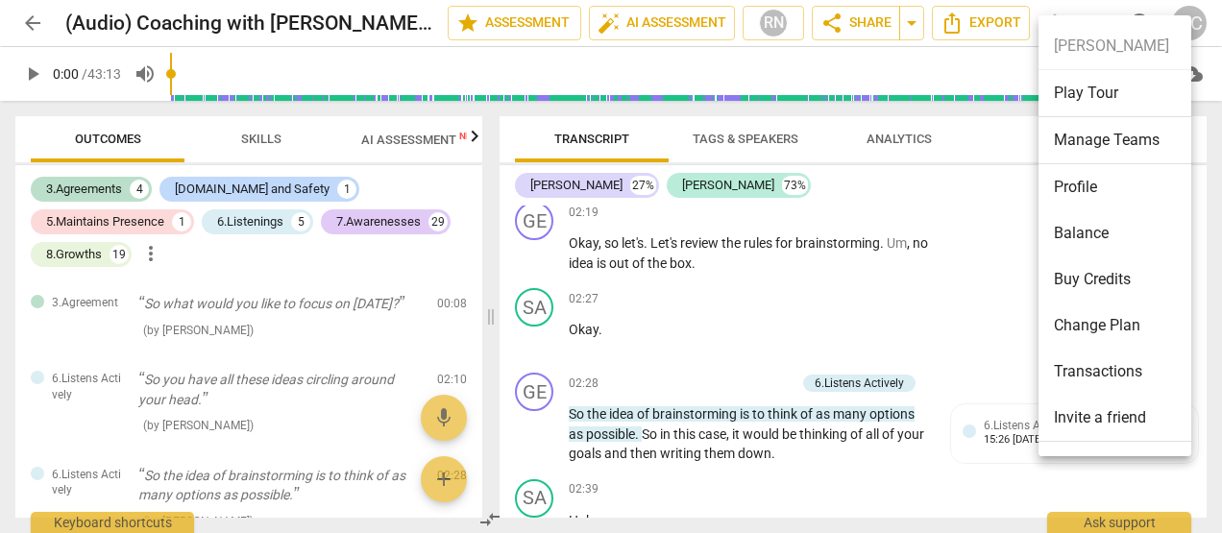
click at [25, 23] on div at bounding box center [611, 266] width 1222 height 533
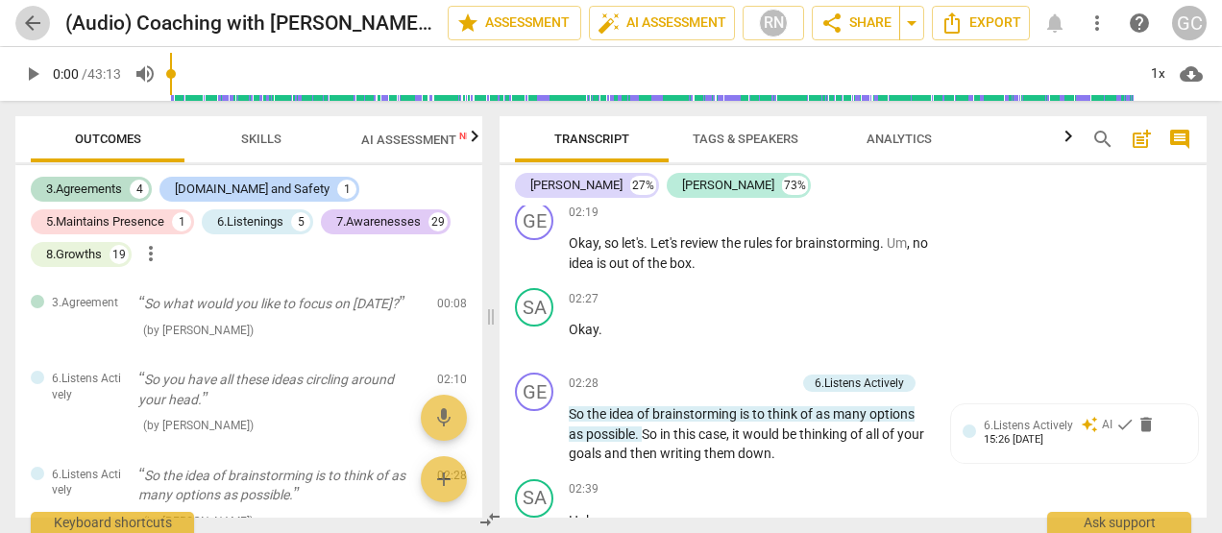
click at [35, 25] on span "arrow_back" at bounding box center [32, 23] width 23 height 23
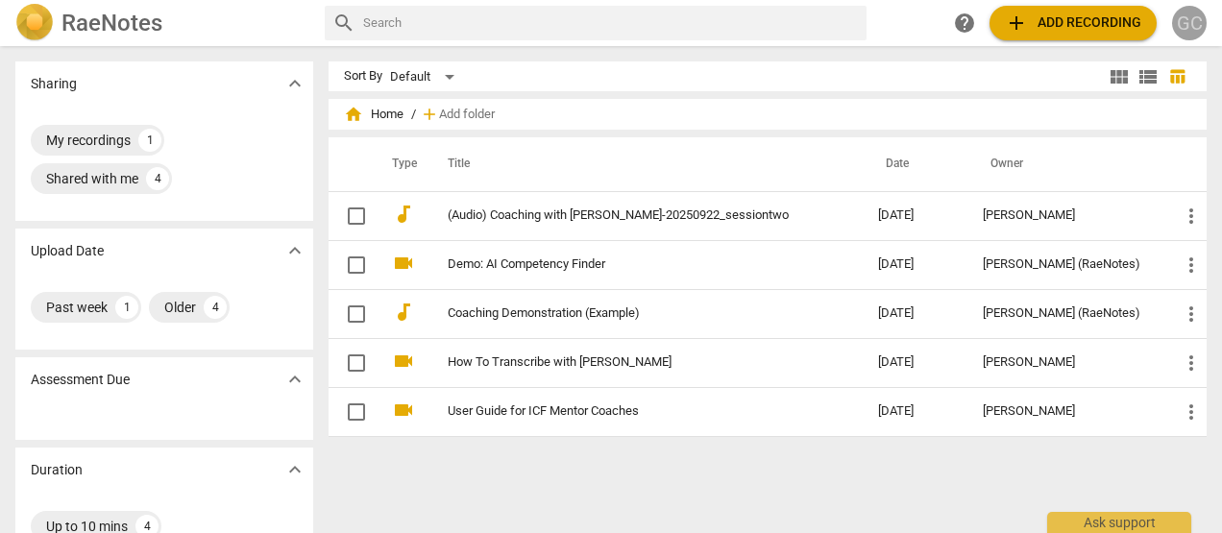
click at [1200, 23] on div "GC" at bounding box center [1189, 23] width 35 height 35
